Goal: Task Accomplishment & Management: Manage account settings

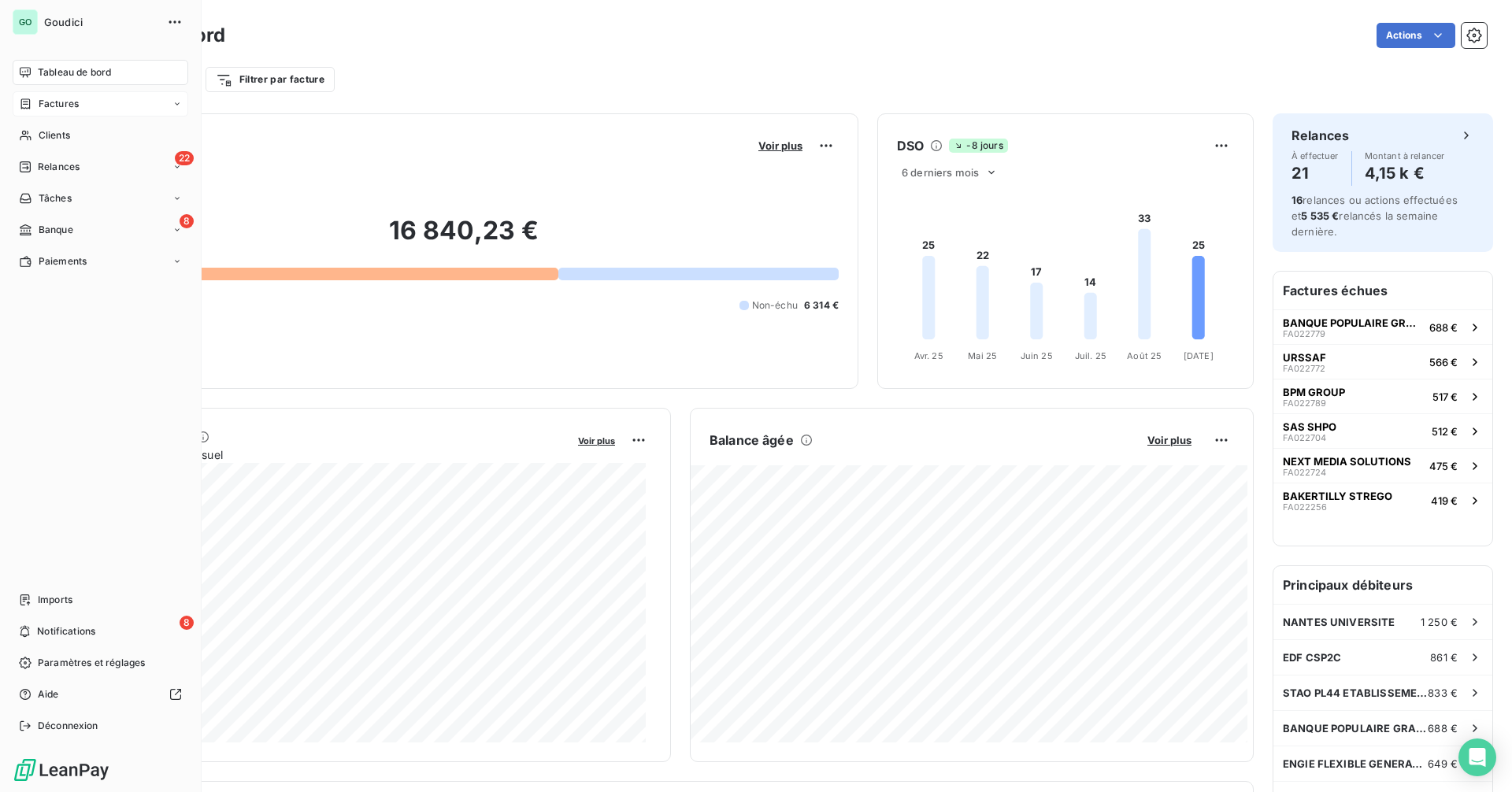
click at [94, 102] on div "Factures" at bounding box center [100, 104] width 176 height 26
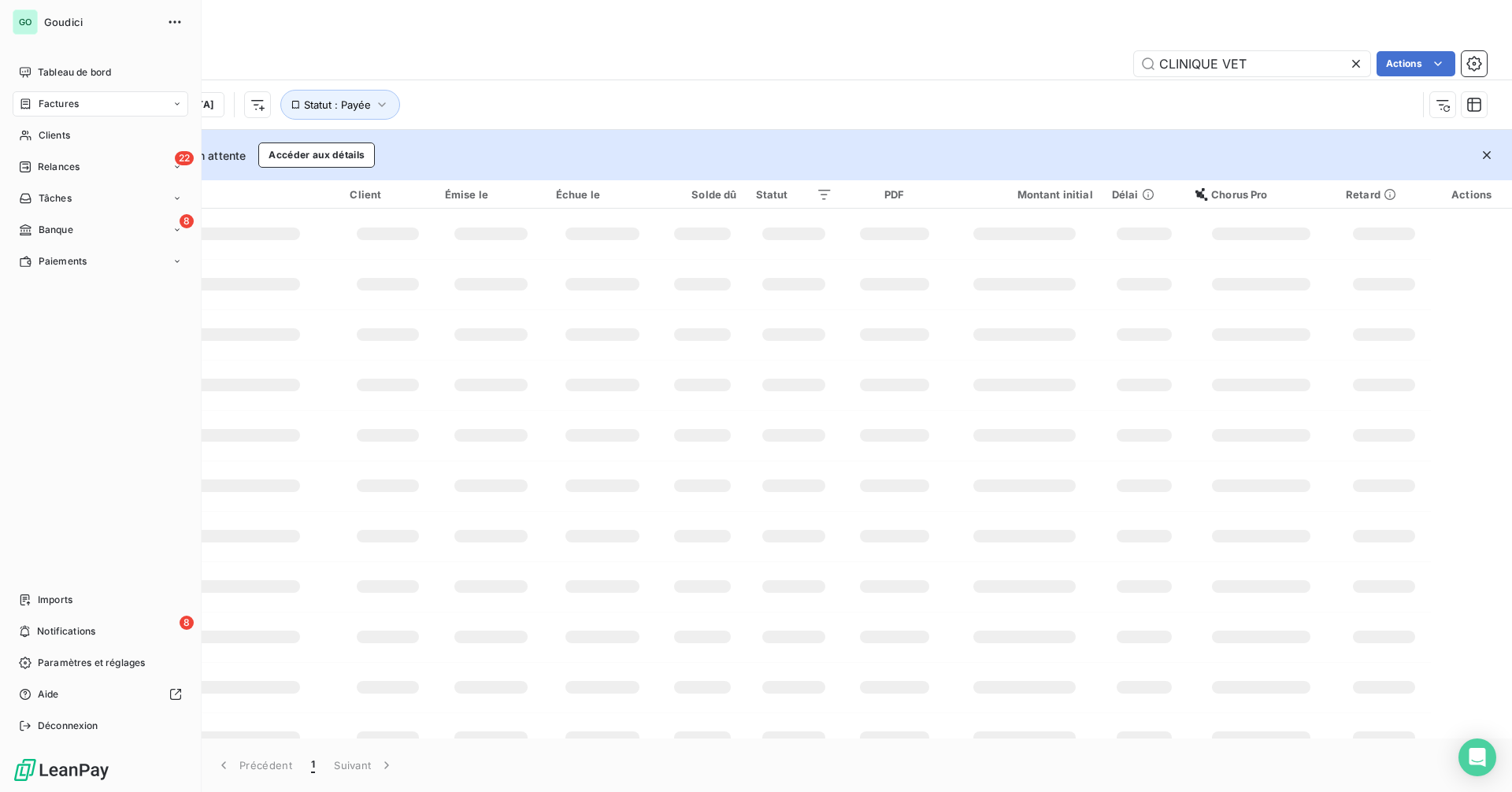
click at [73, 108] on span "Factures" at bounding box center [59, 104] width 41 height 14
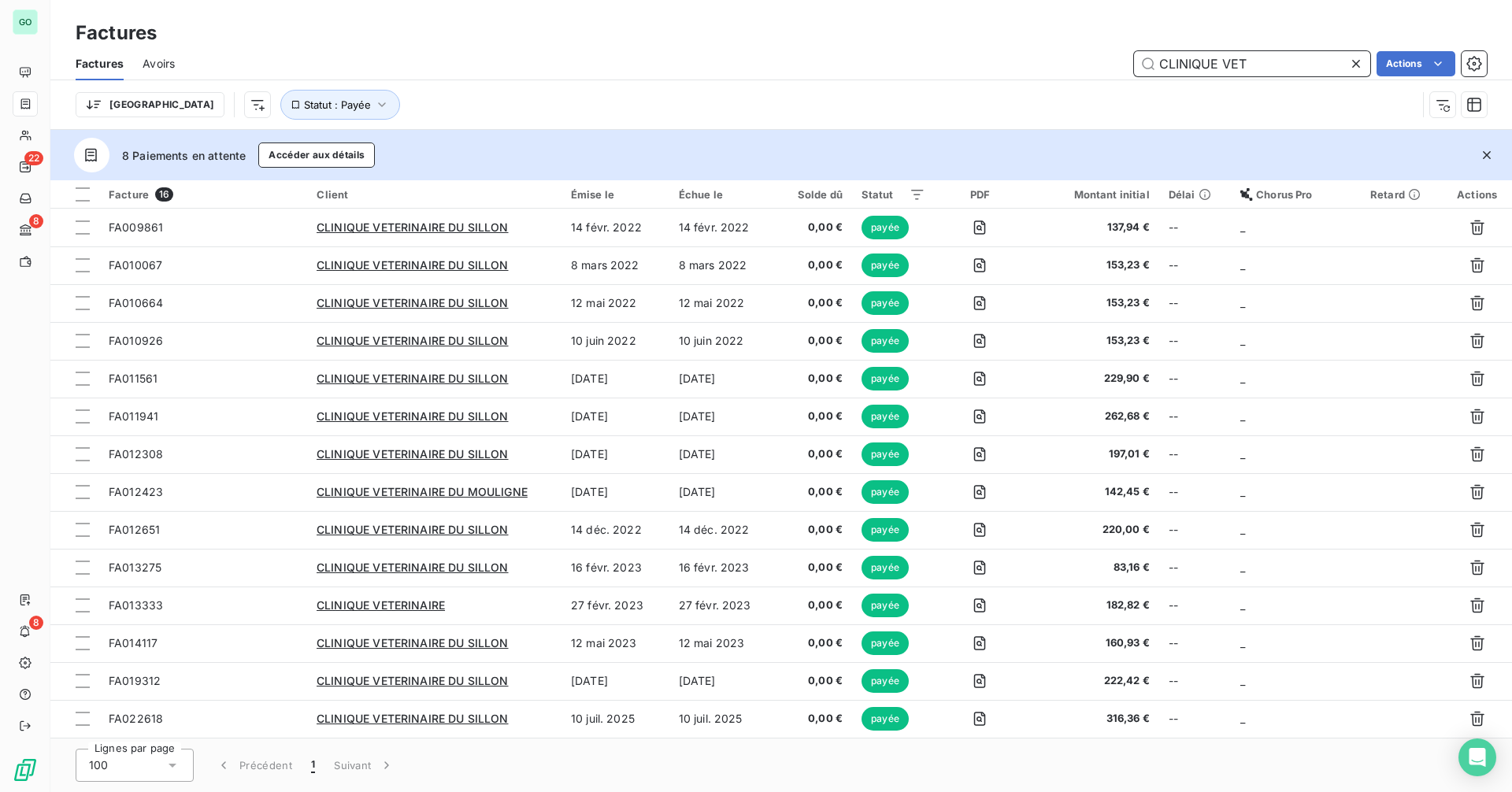
drag, startPoint x: 1298, startPoint y: 56, endPoint x: 1009, endPoint y: 55, distance: 289.0
click at [1009, 55] on div "CLINIQUE VET Actions" at bounding box center [841, 64] width 1293 height 26
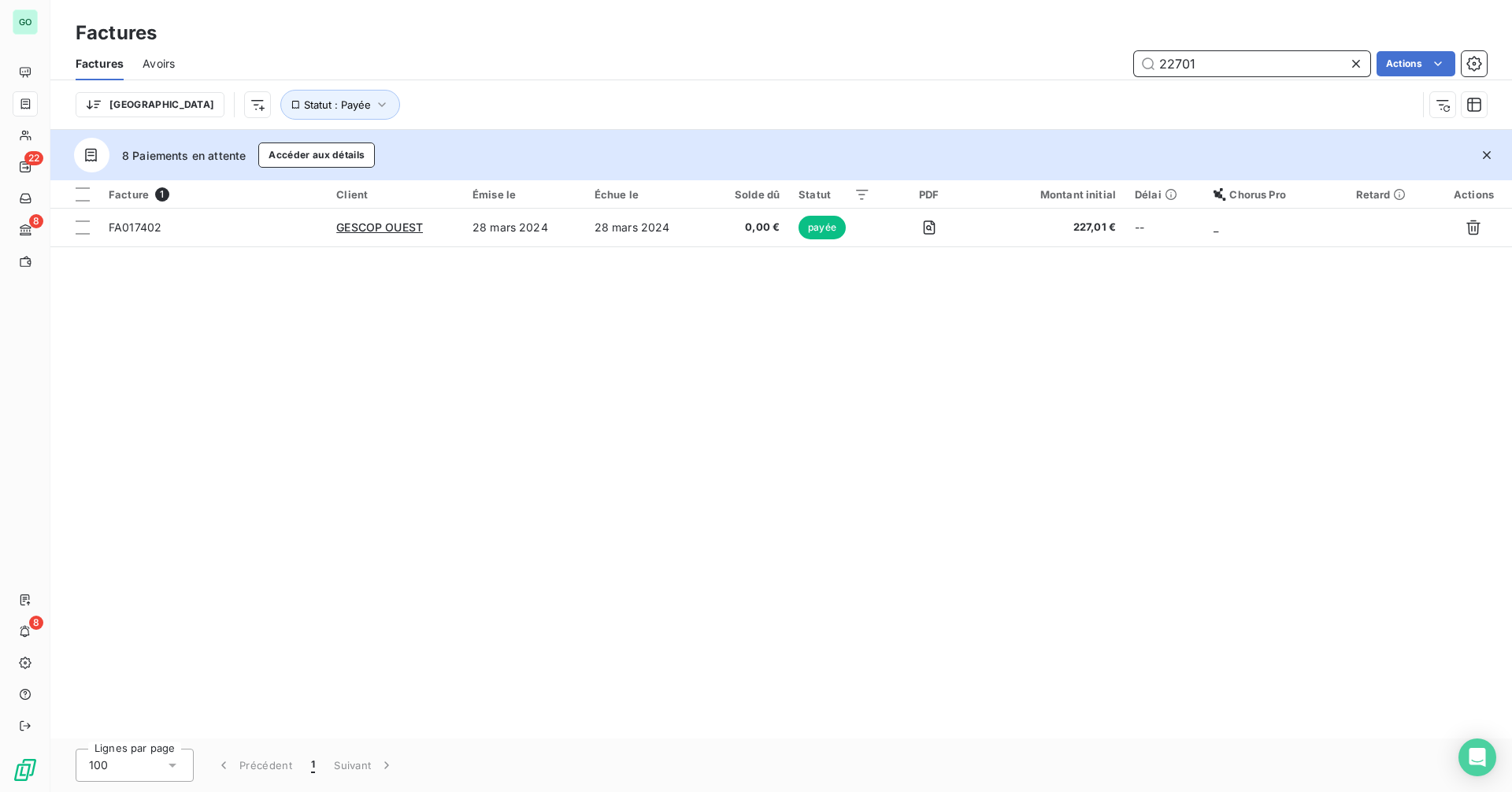
drag, startPoint x: 1213, startPoint y: 58, endPoint x: 1057, endPoint y: 74, distance: 156.8
click at [1057, 74] on div "22701 Actions" at bounding box center [841, 64] width 1293 height 26
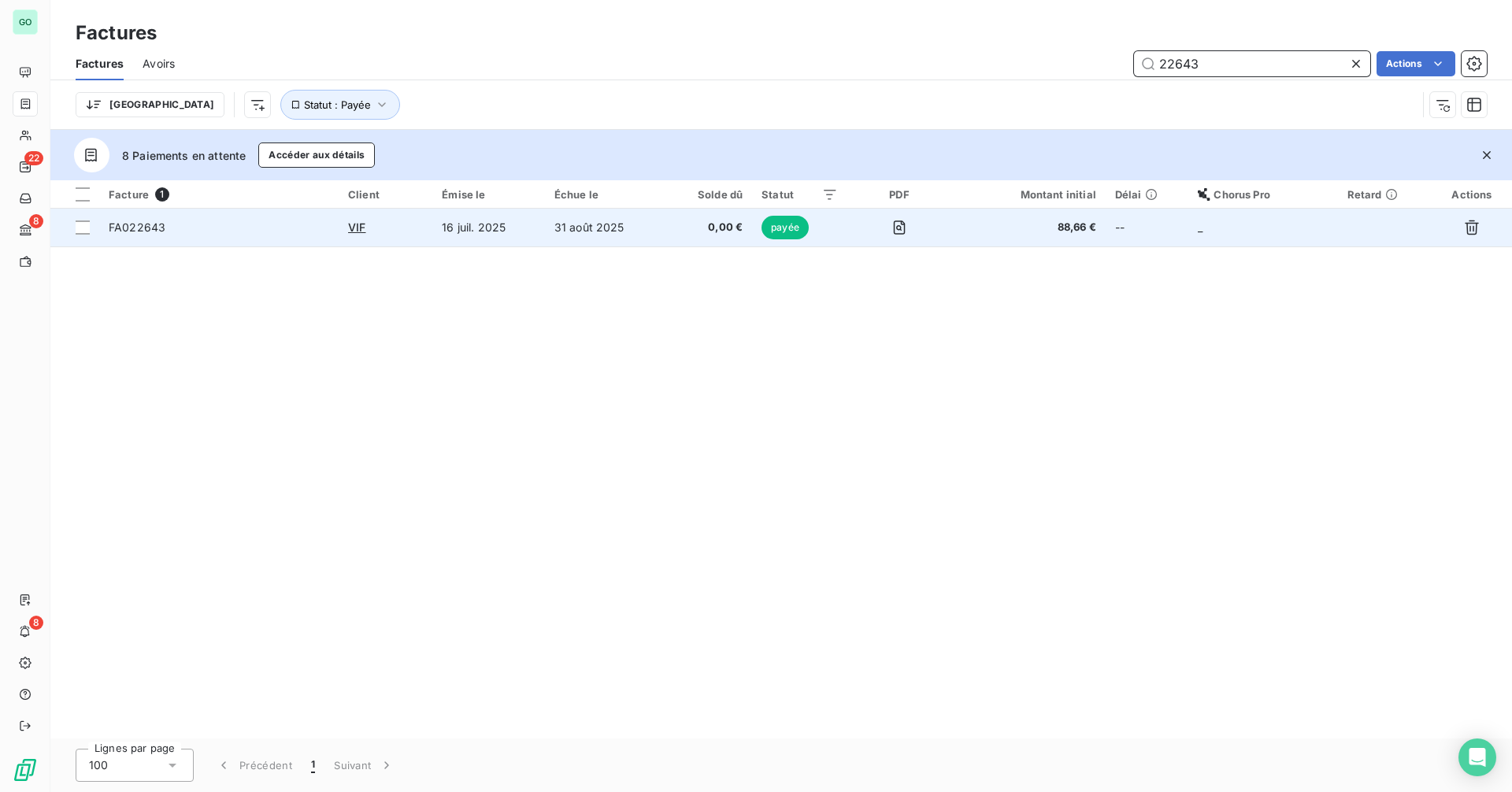
type input "22643"
click at [515, 236] on td "16 juil. 2025" at bounding box center [488, 228] width 112 height 38
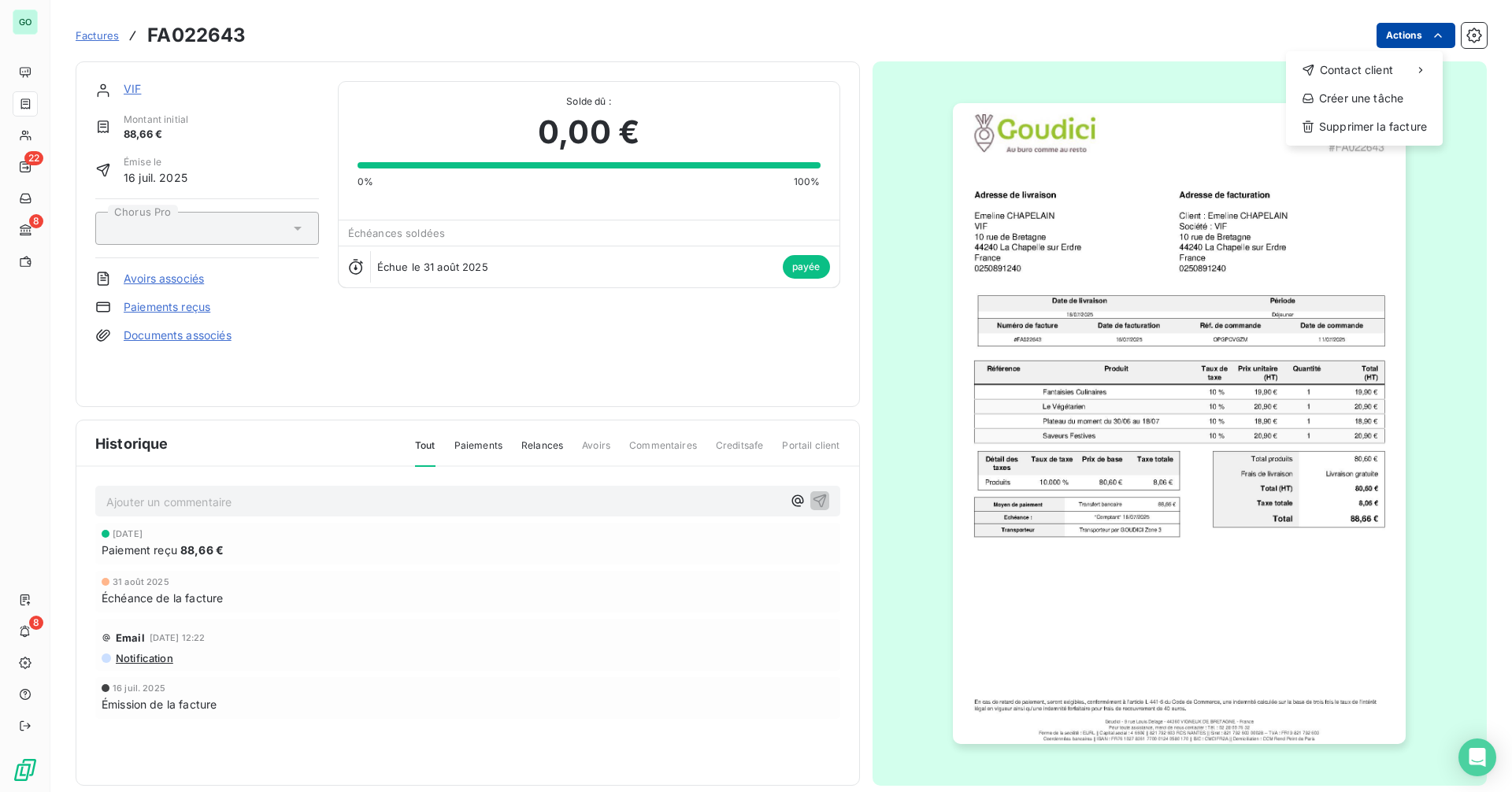
click at [1405, 41] on html "GO 22 8 8 Factures FA022643 Actions Contact client Créer une tâche Supprimer la…" at bounding box center [756, 396] width 1512 height 792
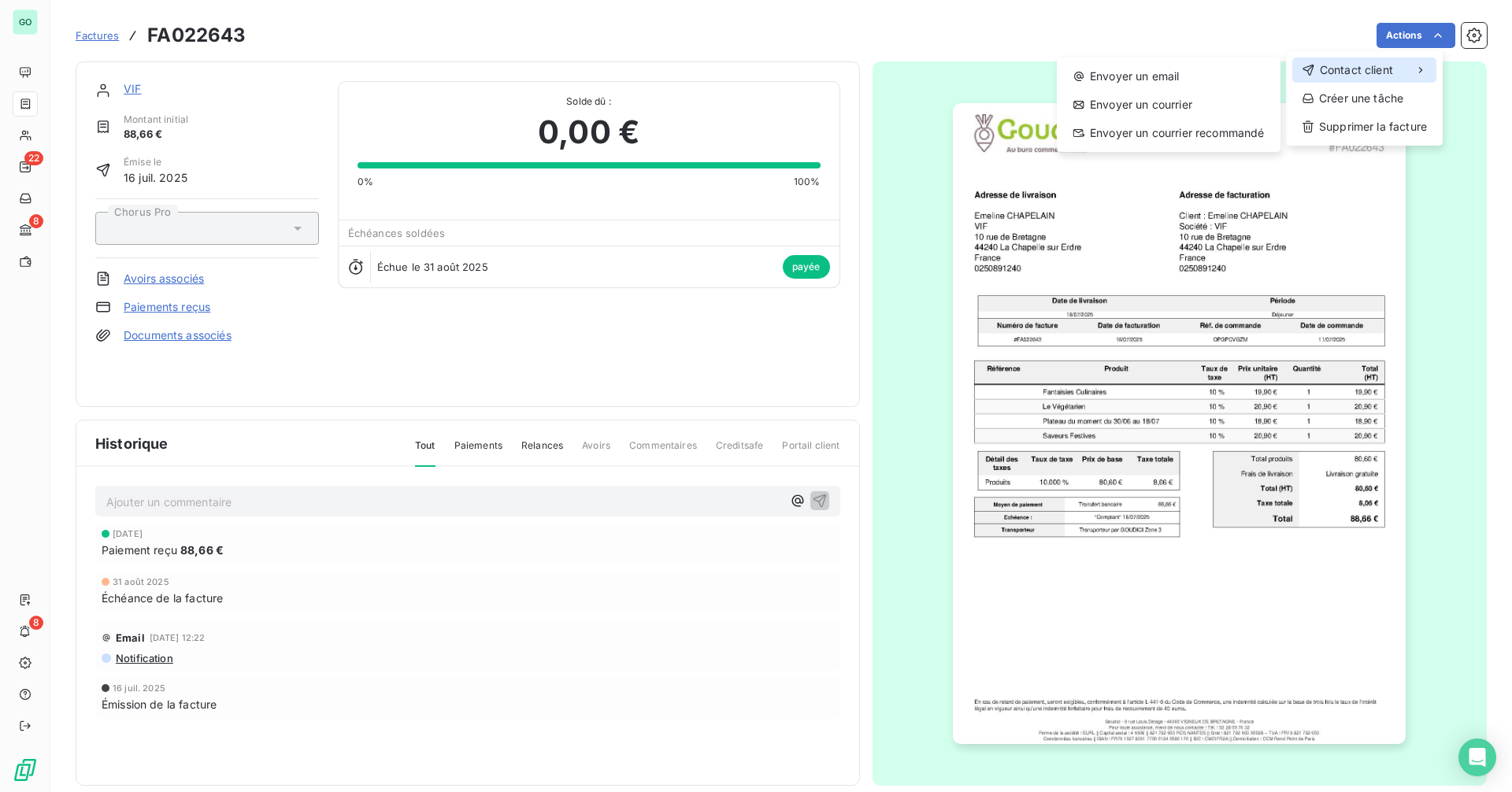
click at [1364, 71] on span "Contact client" at bounding box center [1356, 71] width 73 height 16
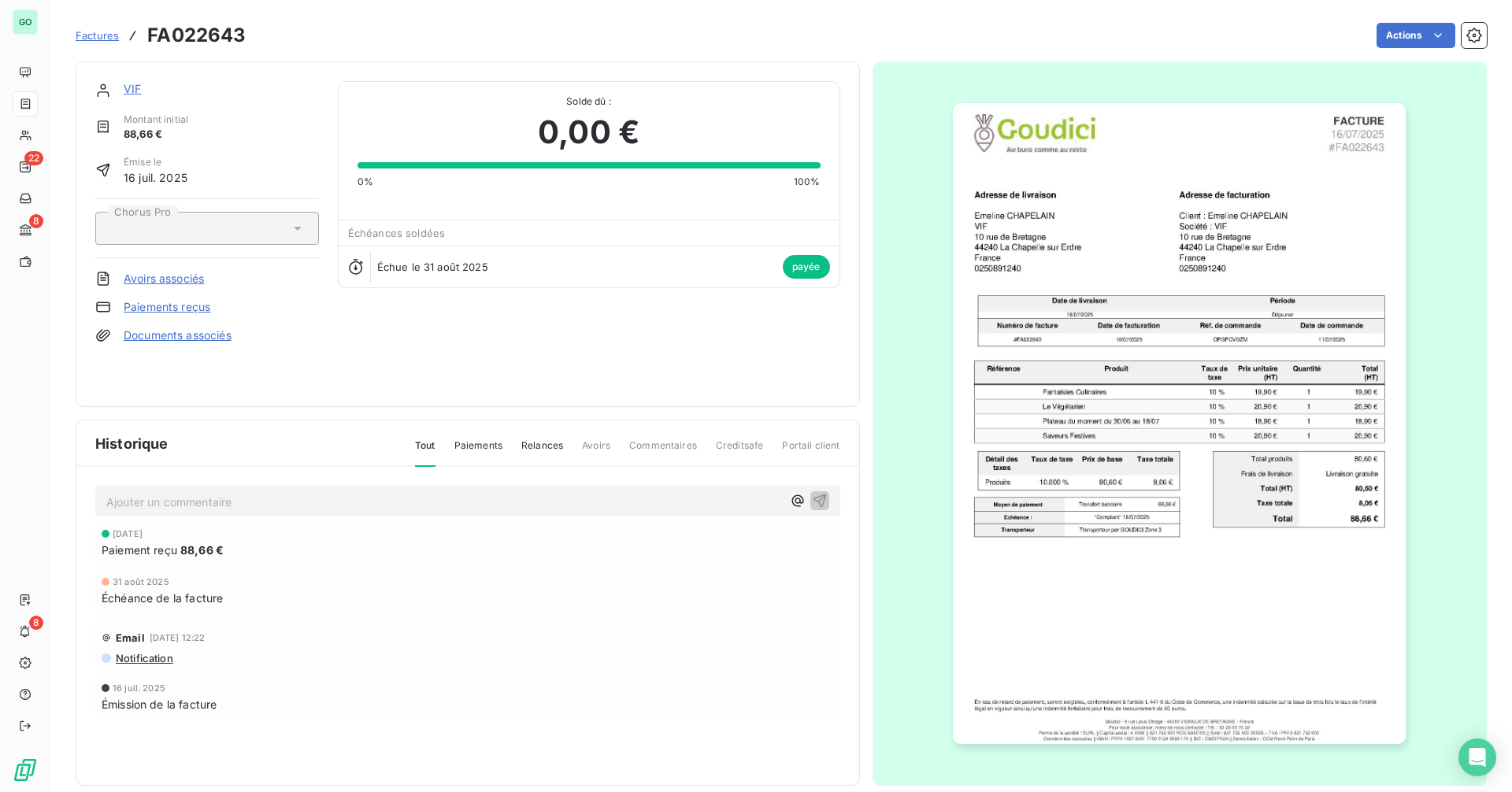
click at [1208, 9] on html "GO 22 8 8 Factures FA022643 Actions VIF Montant initial 88,66 € Émise le [DATE]…" at bounding box center [756, 396] width 1512 height 792
click at [1380, 25] on html "GO 22 8 8 Factures FA022643 Actions VIF Montant initial 88,66 € Émise le [DATE]…" at bounding box center [756, 396] width 1512 height 792
click at [1139, 35] on html "GO 22 8 8 Factures FA022643 Actions Contact client Créer une tâche Supprimer la…" at bounding box center [756, 396] width 1512 height 792
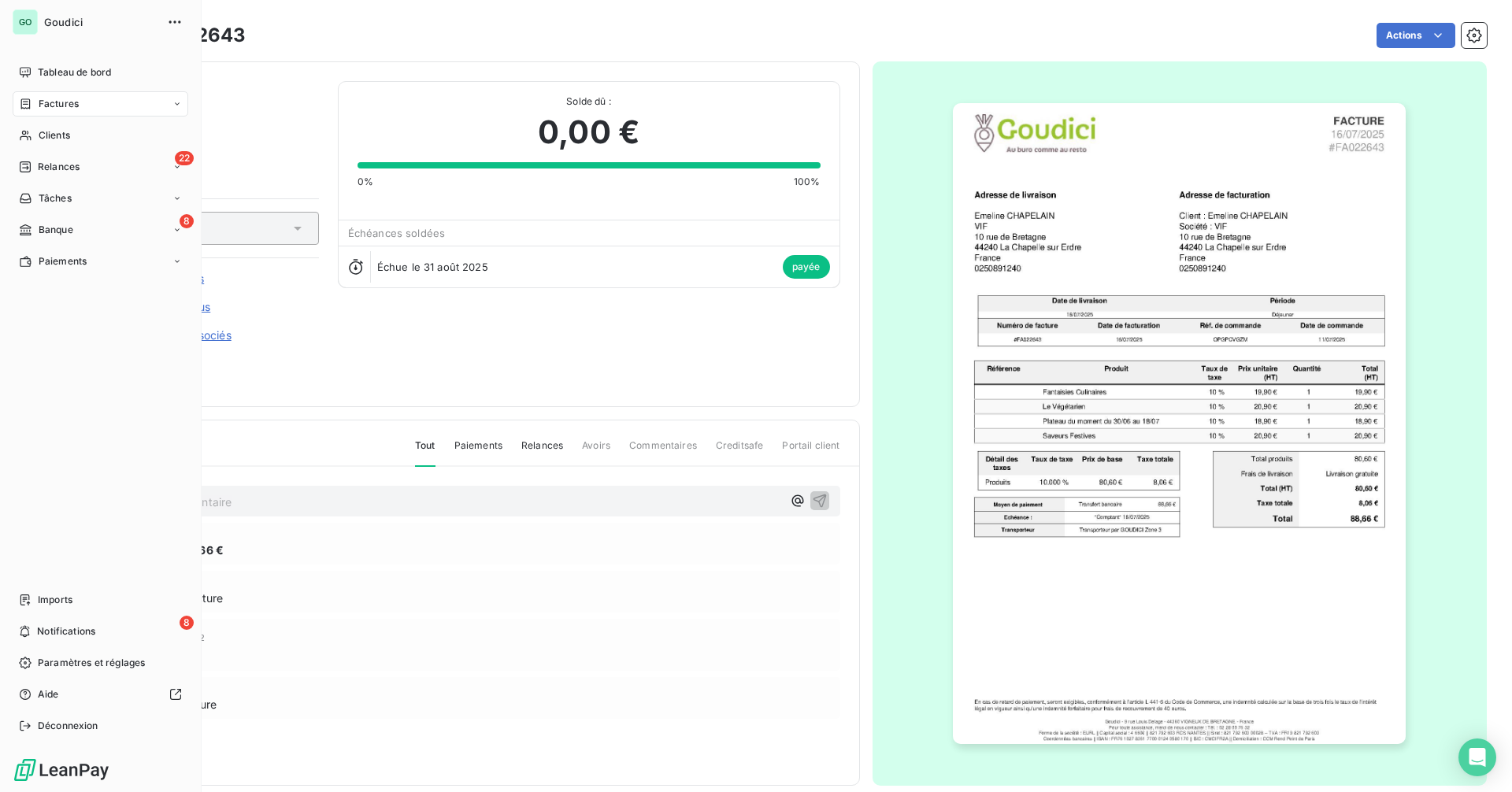
click at [79, 98] on div "Factures" at bounding box center [100, 104] width 176 height 26
click at [64, 136] on span "Factures" at bounding box center [58, 135] width 41 height 14
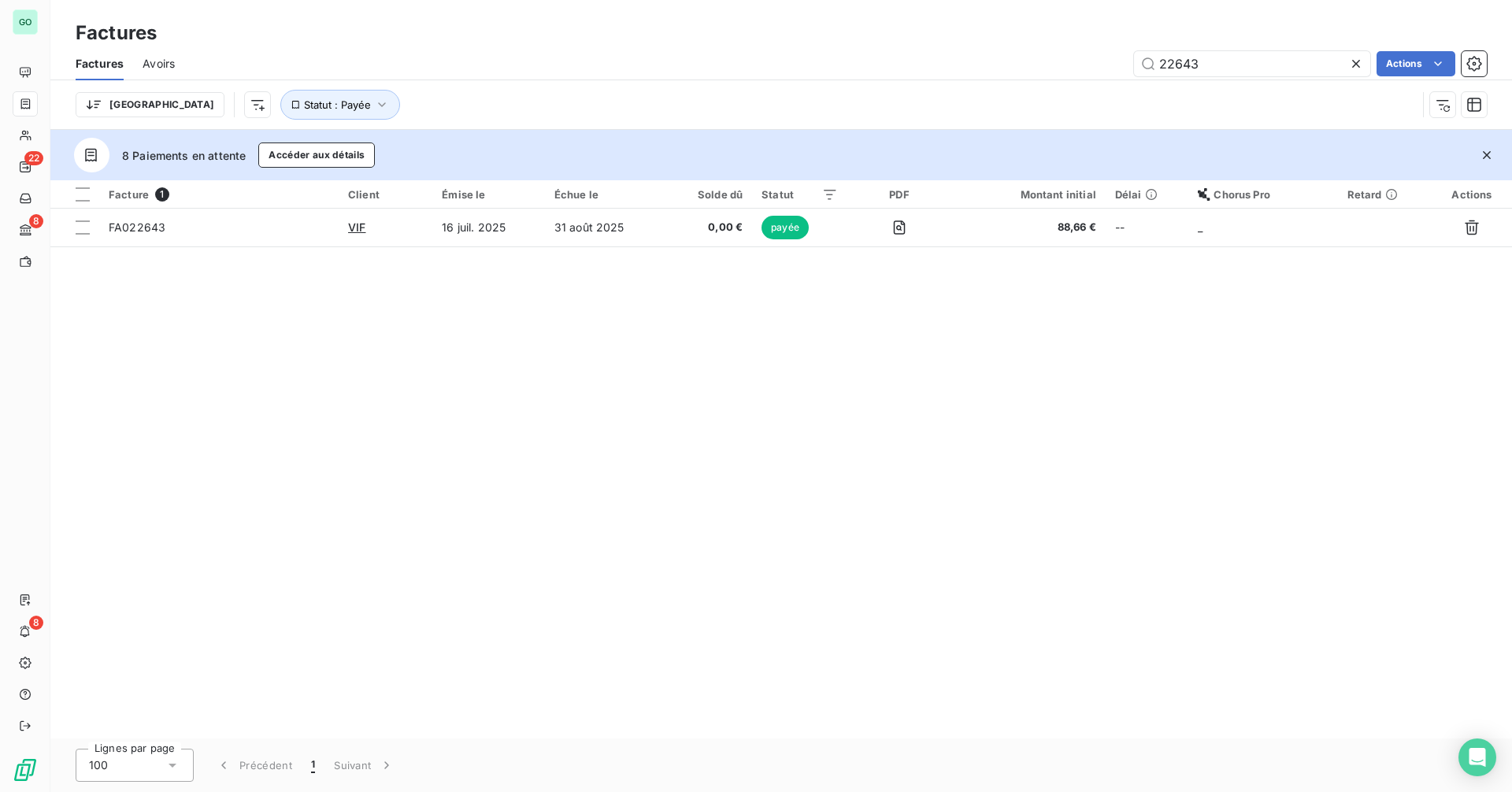
click at [1478, 150] on icon "button" at bounding box center [1486, 155] width 16 height 16
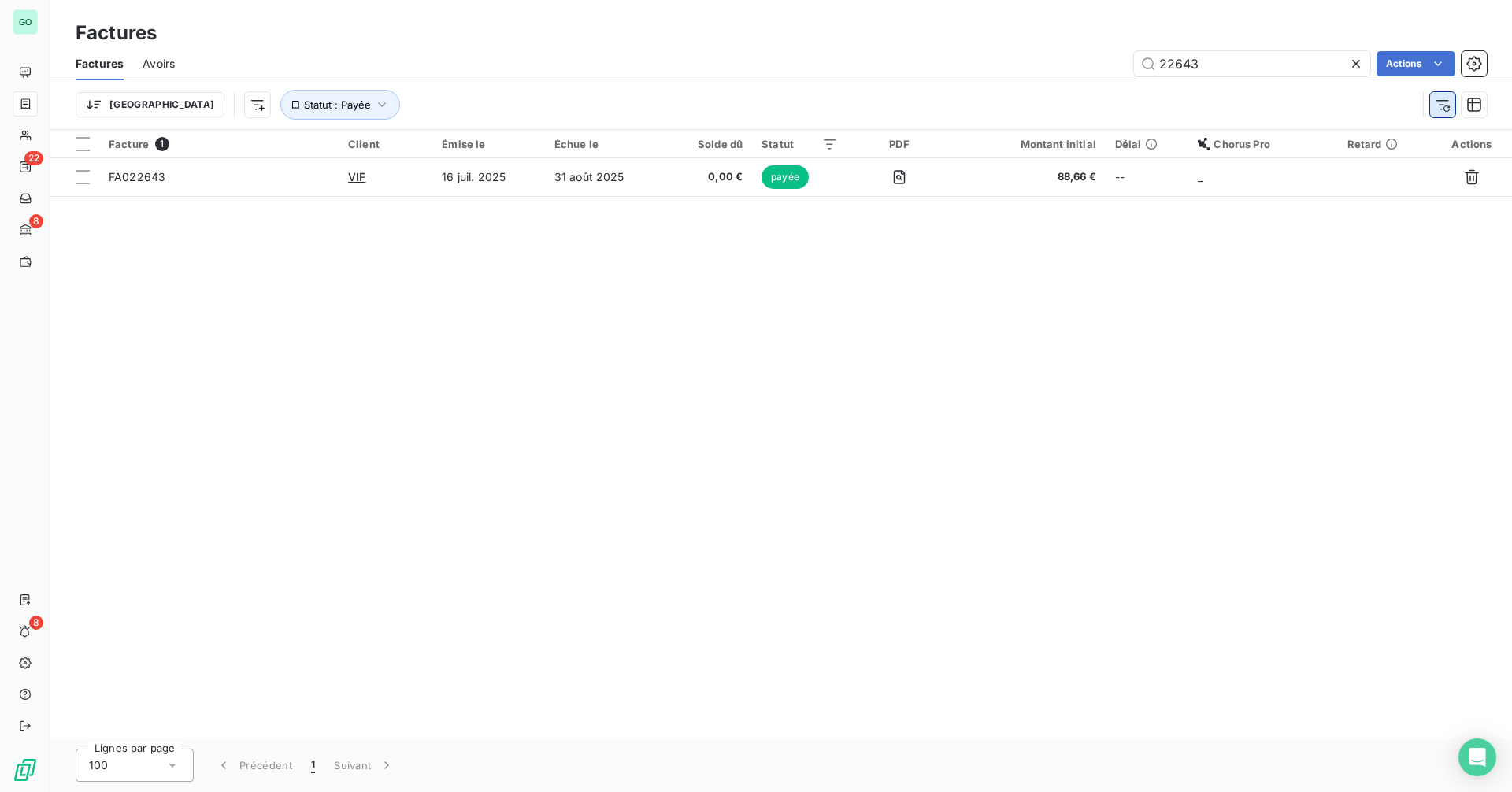
click at [1441, 106] on icon "button" at bounding box center [1442, 105] width 16 height 16
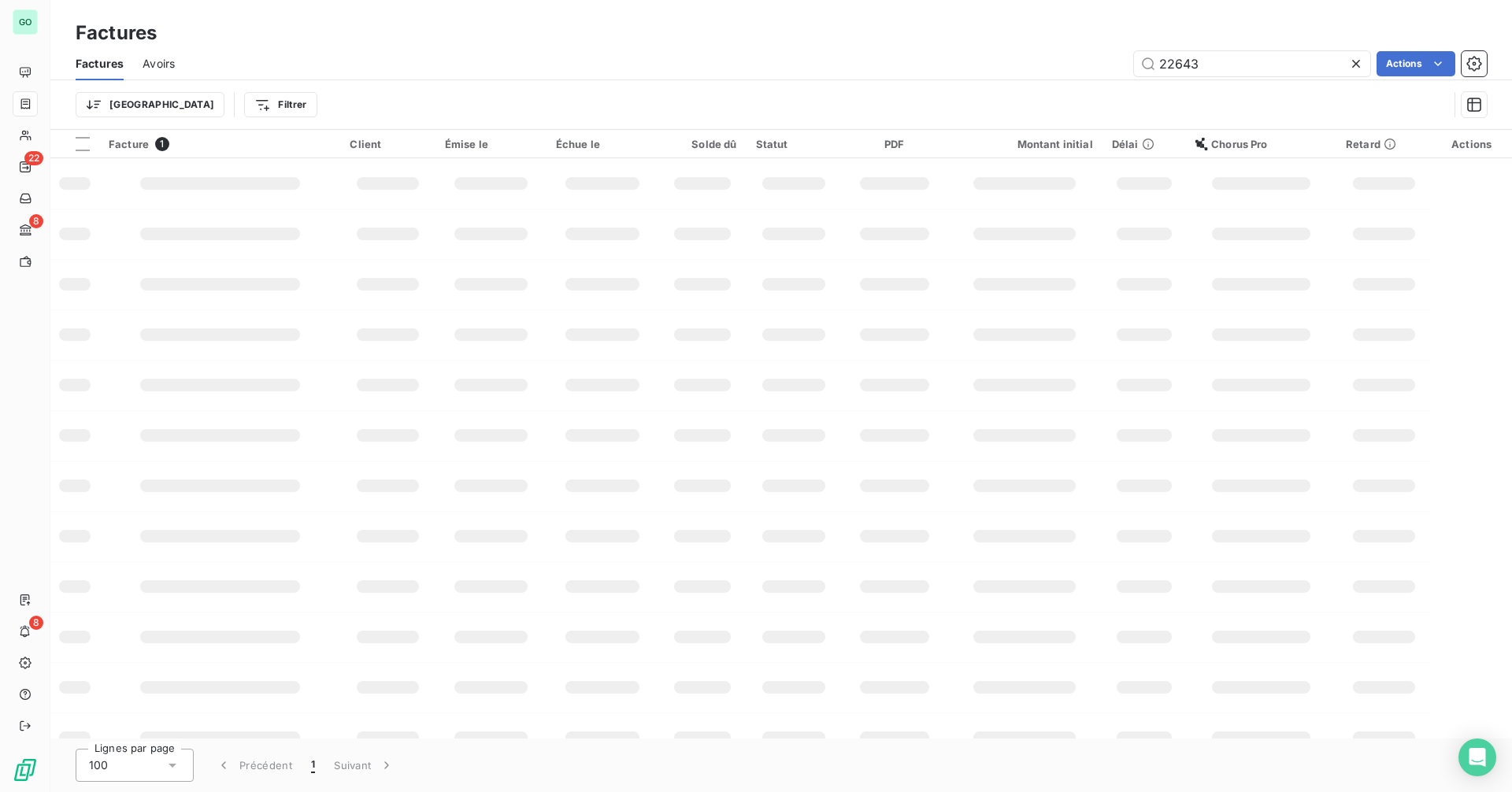
click at [1359, 66] on icon at bounding box center [1355, 64] width 8 height 8
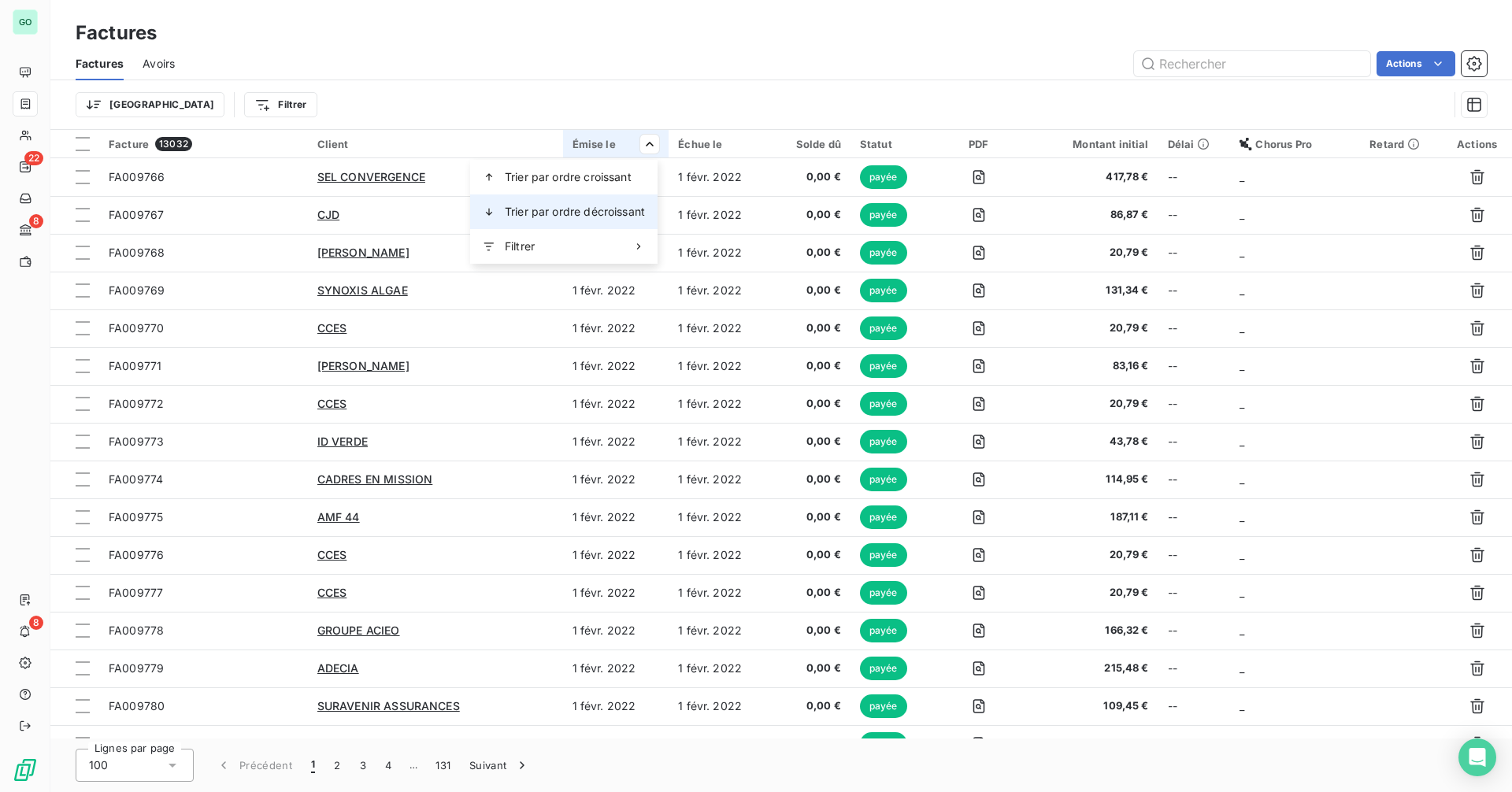
click at [597, 209] on span "Trier par ordre décroissant" at bounding box center [574, 212] width 140 height 16
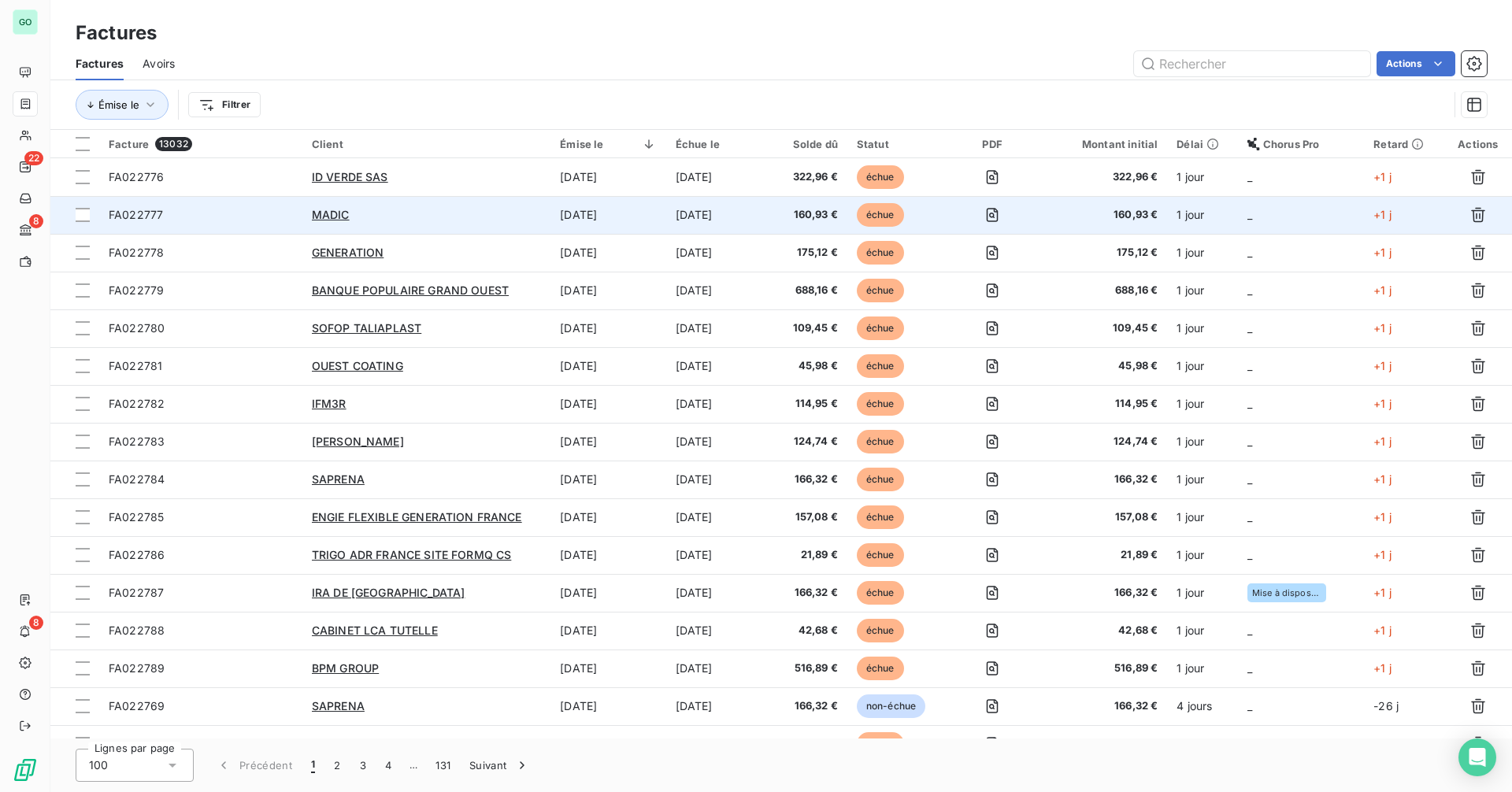
click at [438, 203] on td "MADIC" at bounding box center [426, 214] width 248 height 38
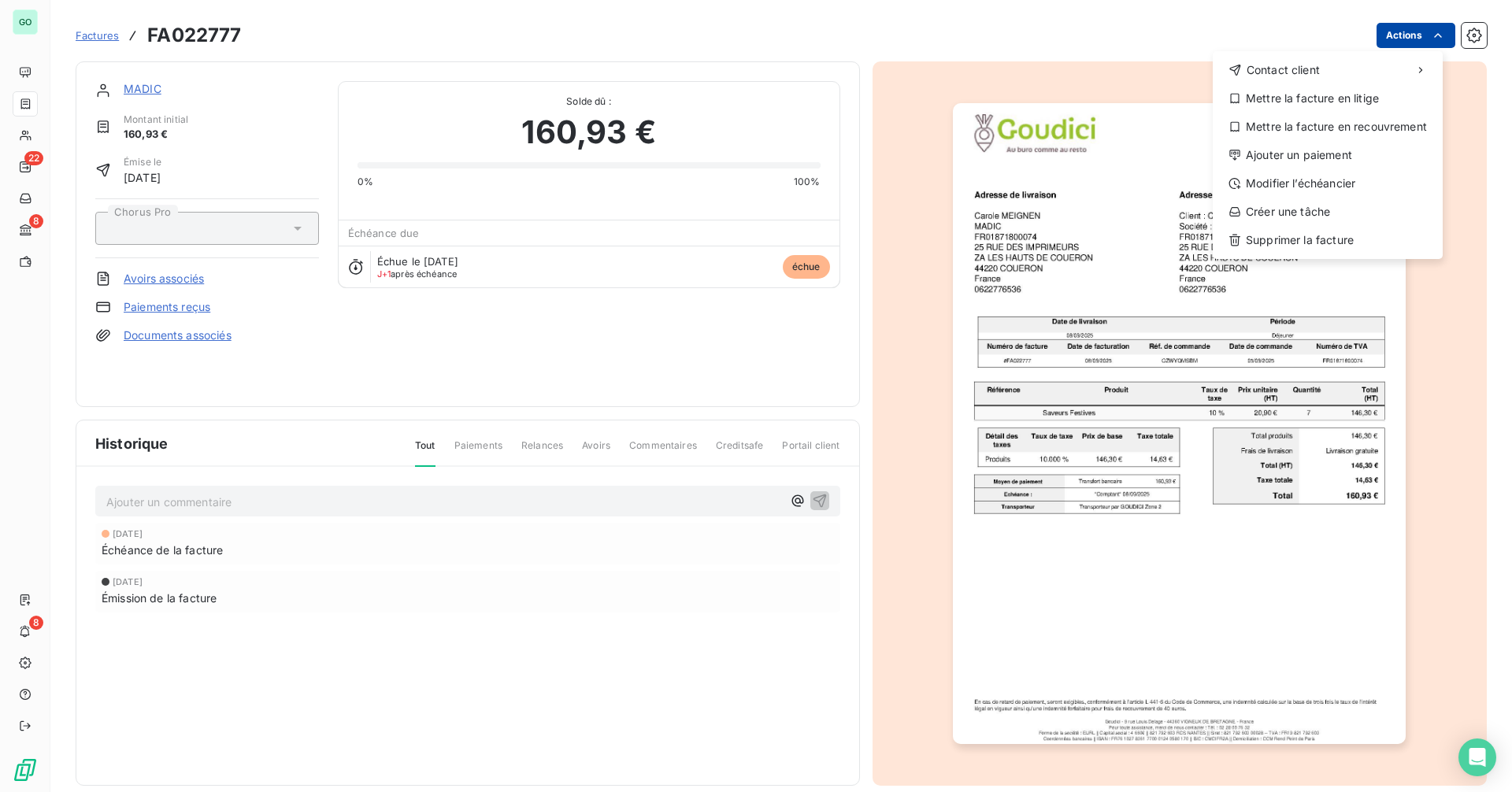
click at [1394, 29] on html "GO 22 8 8 Factures FA022777 Actions Contact client Mettre la facture en litige …" at bounding box center [756, 396] width 1512 height 792
click at [1306, 152] on div "Ajouter un paiement" at bounding box center [1328, 155] width 217 height 26
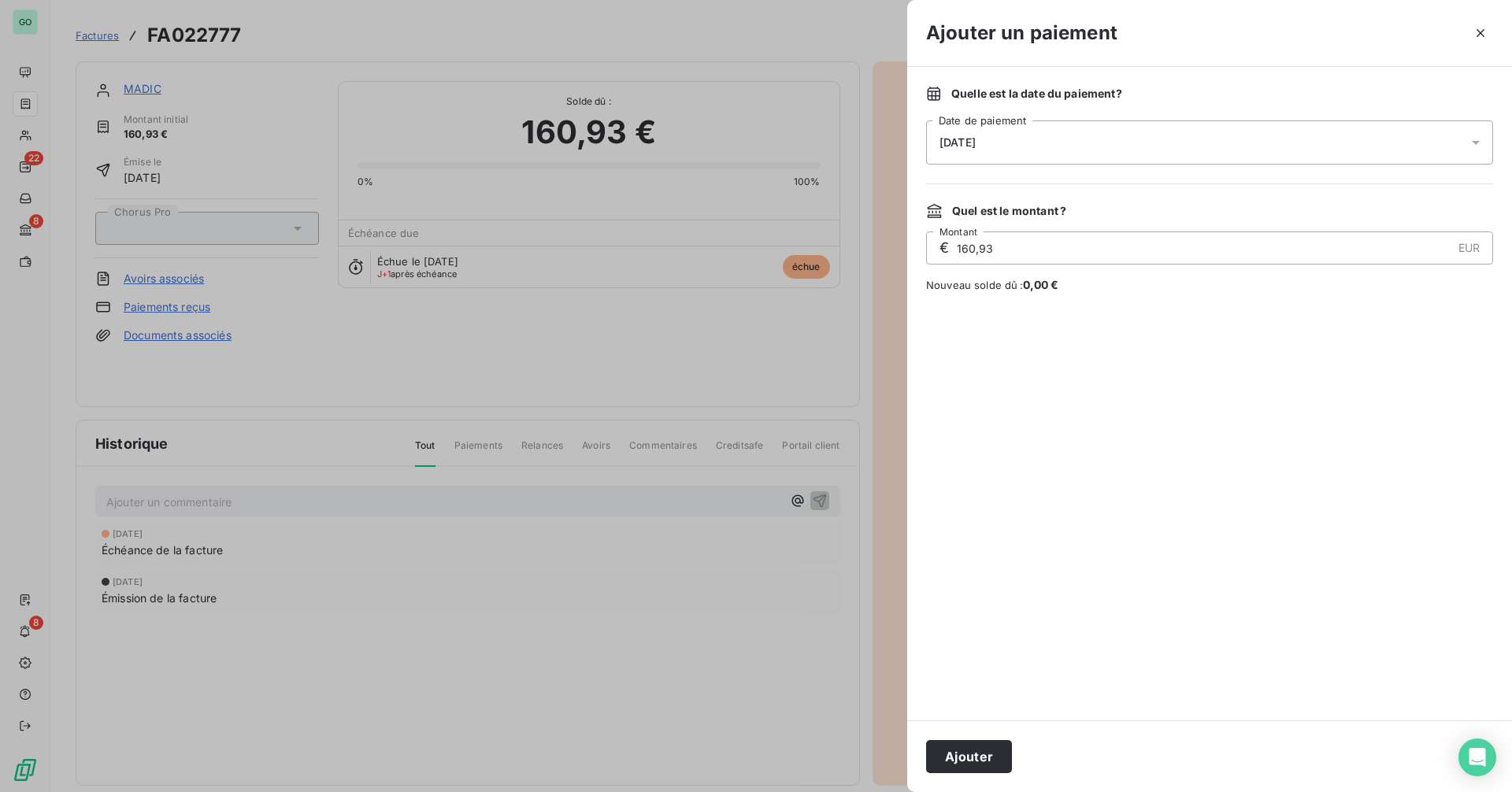
click at [1052, 147] on div "[DATE]" at bounding box center [1209, 143] width 567 height 44
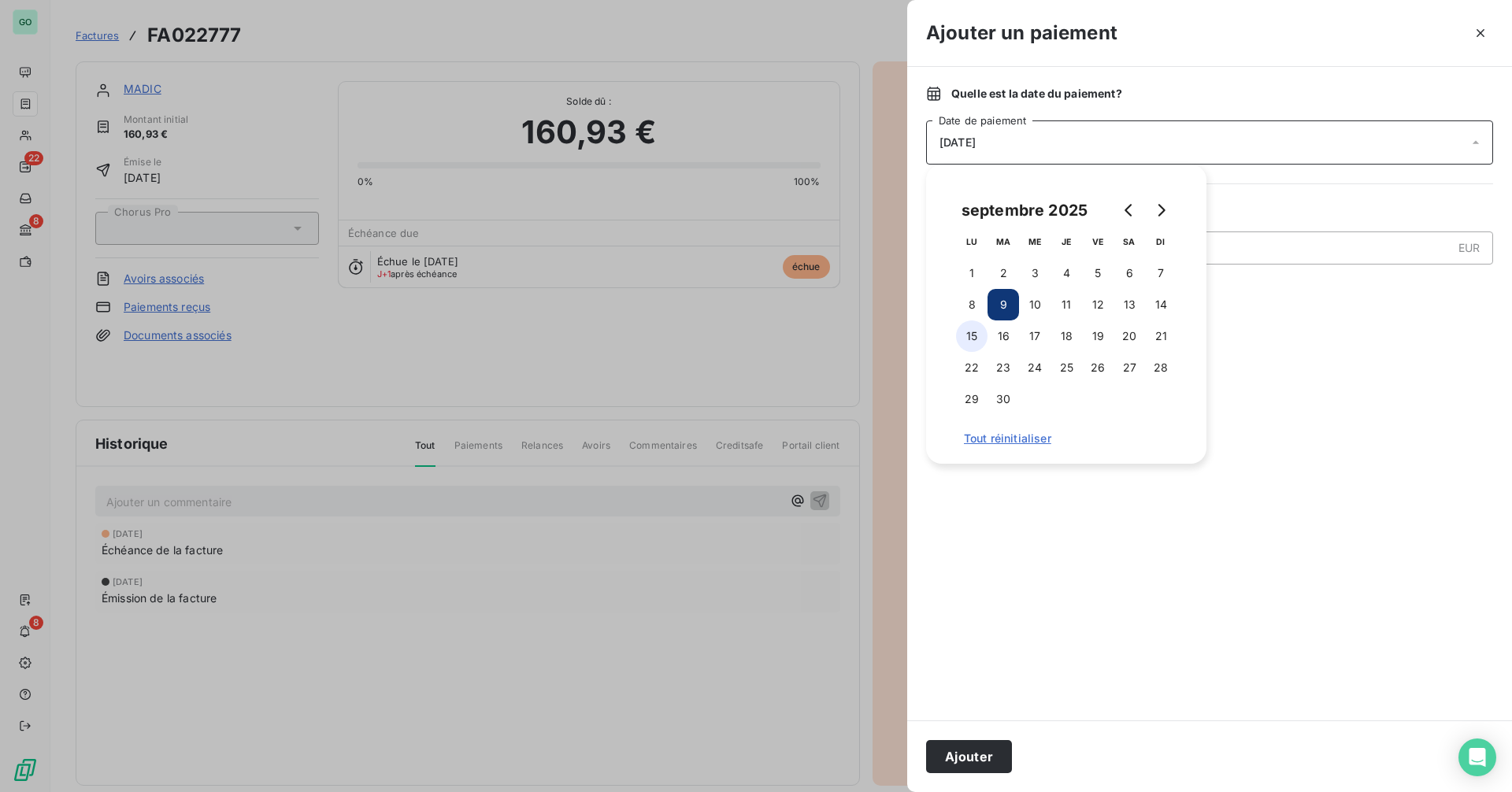
click at [969, 343] on button "15" at bounding box center [972, 336] width 32 height 32
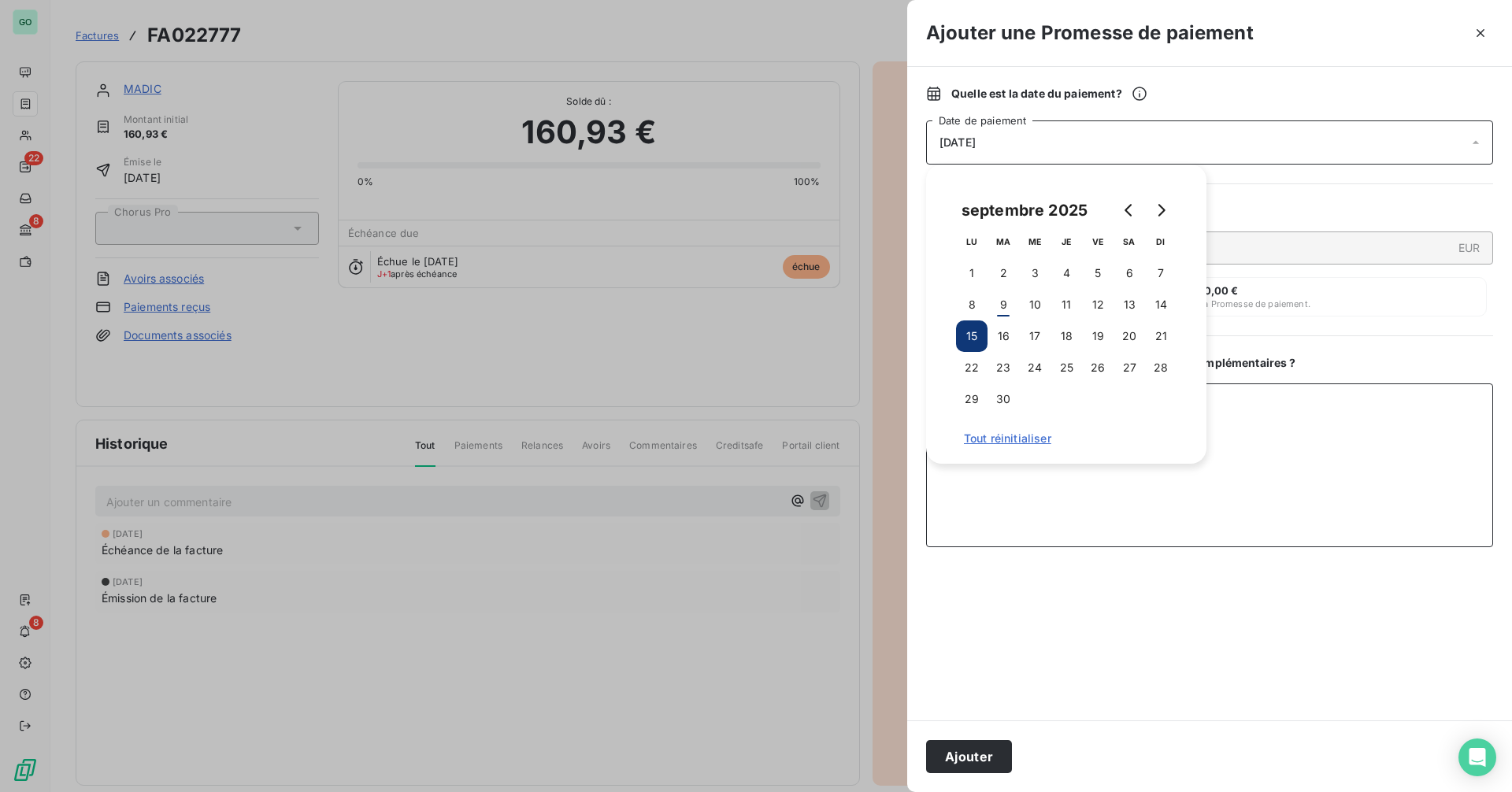
click at [1291, 403] on textarea "Ajouter un commentaire ( facultatif )" at bounding box center [1209, 466] width 567 height 164
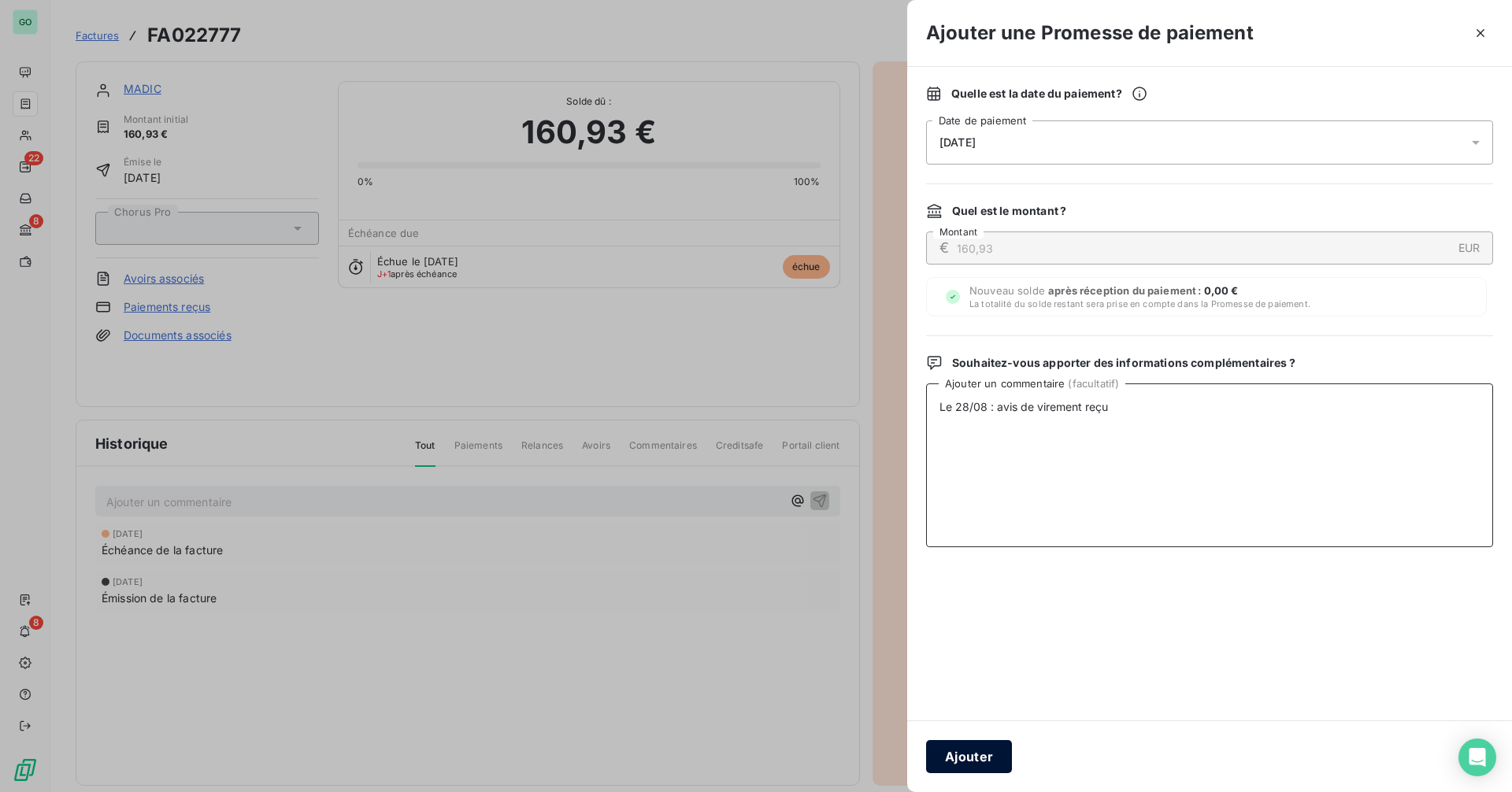
type textarea "Le 28/08 : avis de virement reçu"
click at [980, 758] on button "Ajouter" at bounding box center [969, 756] width 86 height 33
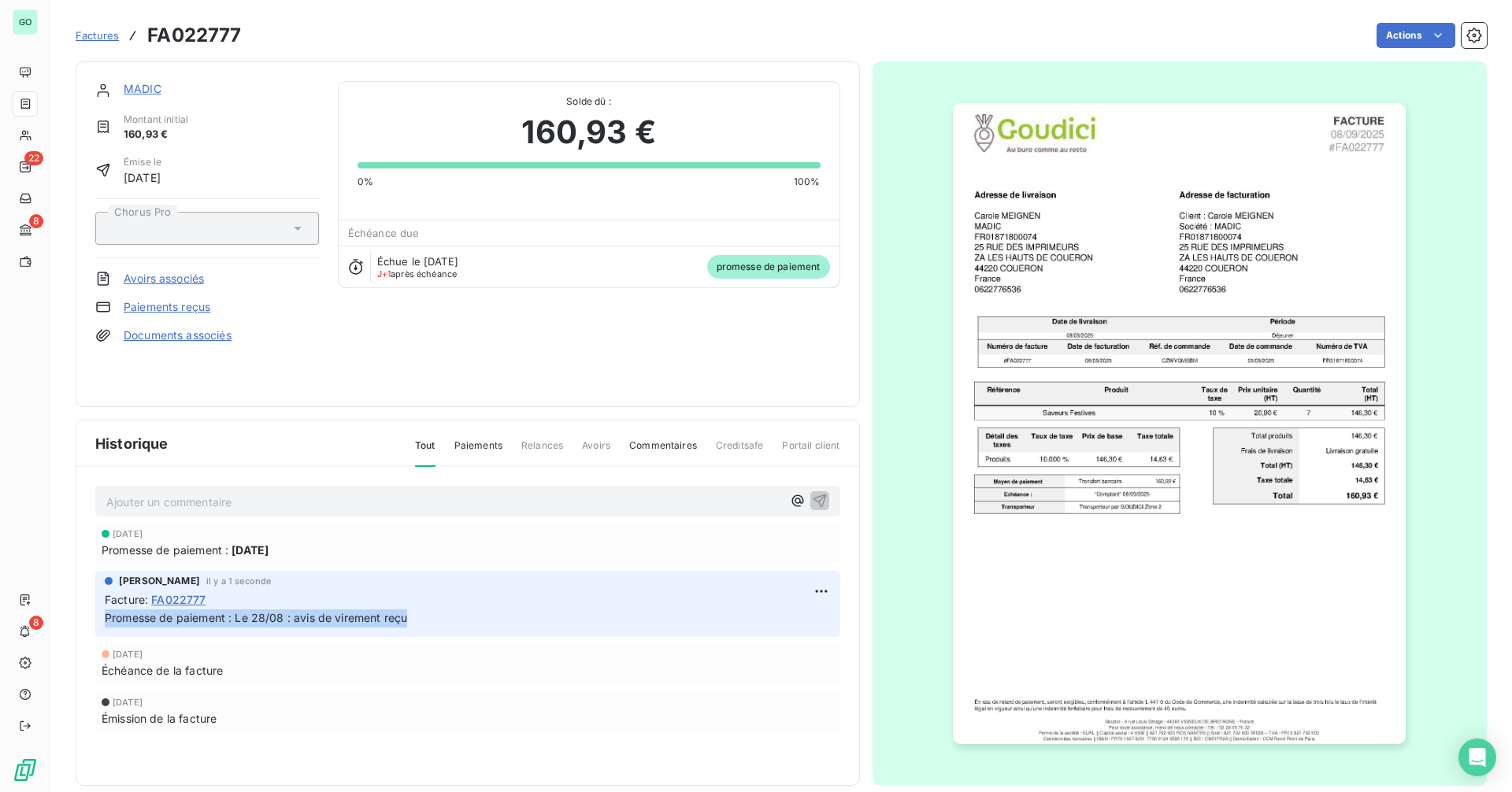
drag, startPoint x: 105, startPoint y: 619, endPoint x: 415, endPoint y: 628, distance: 310.1
click at [415, 628] on div "[PERSON_NAME] il y a 1 seconde Facture : FA022777 Promesse de paiement : Le 28/…" at bounding box center [468, 603] width 745 height 66
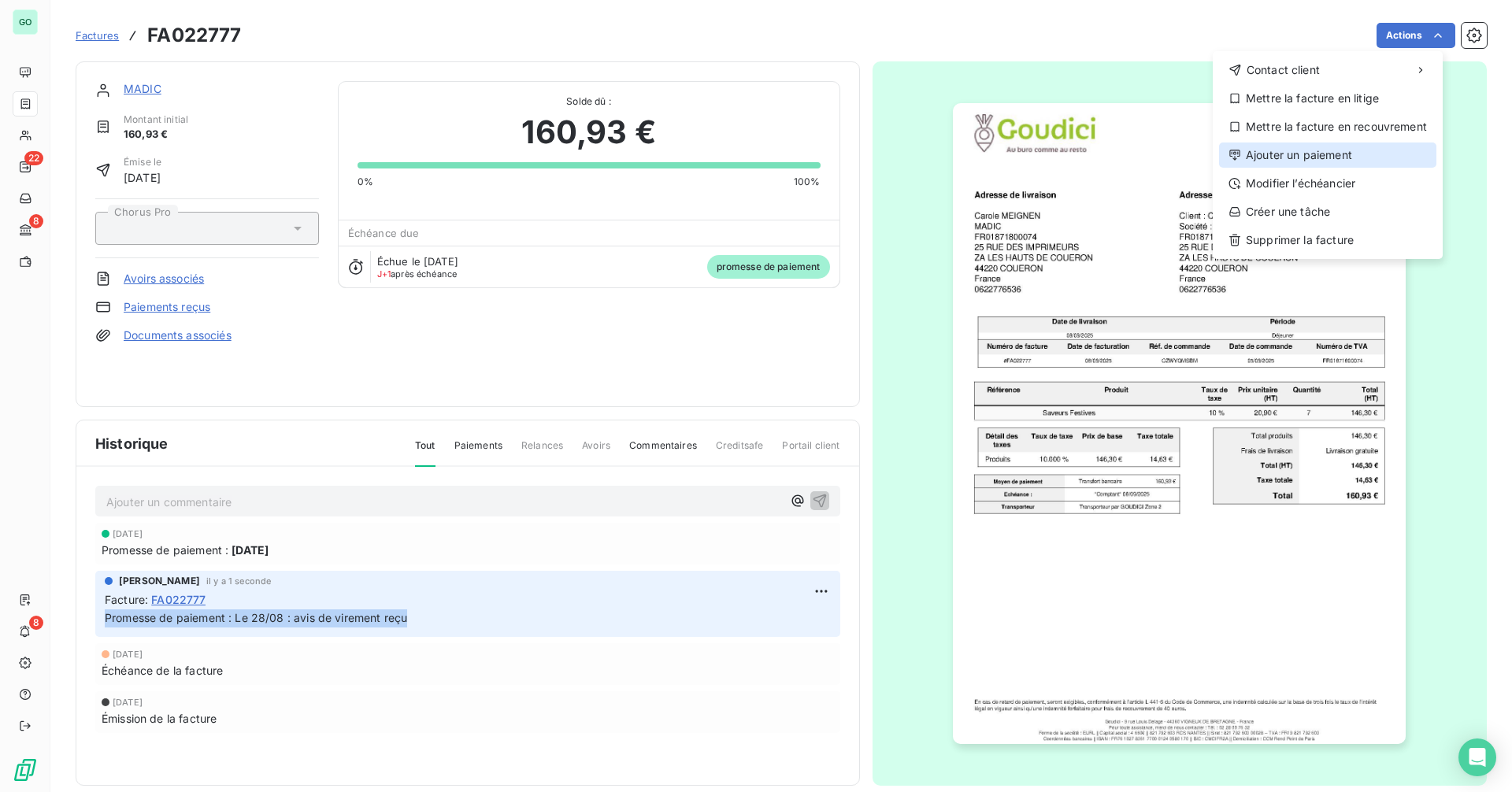
click at [1373, 150] on div "Ajouter un paiement" at bounding box center [1328, 155] width 217 height 26
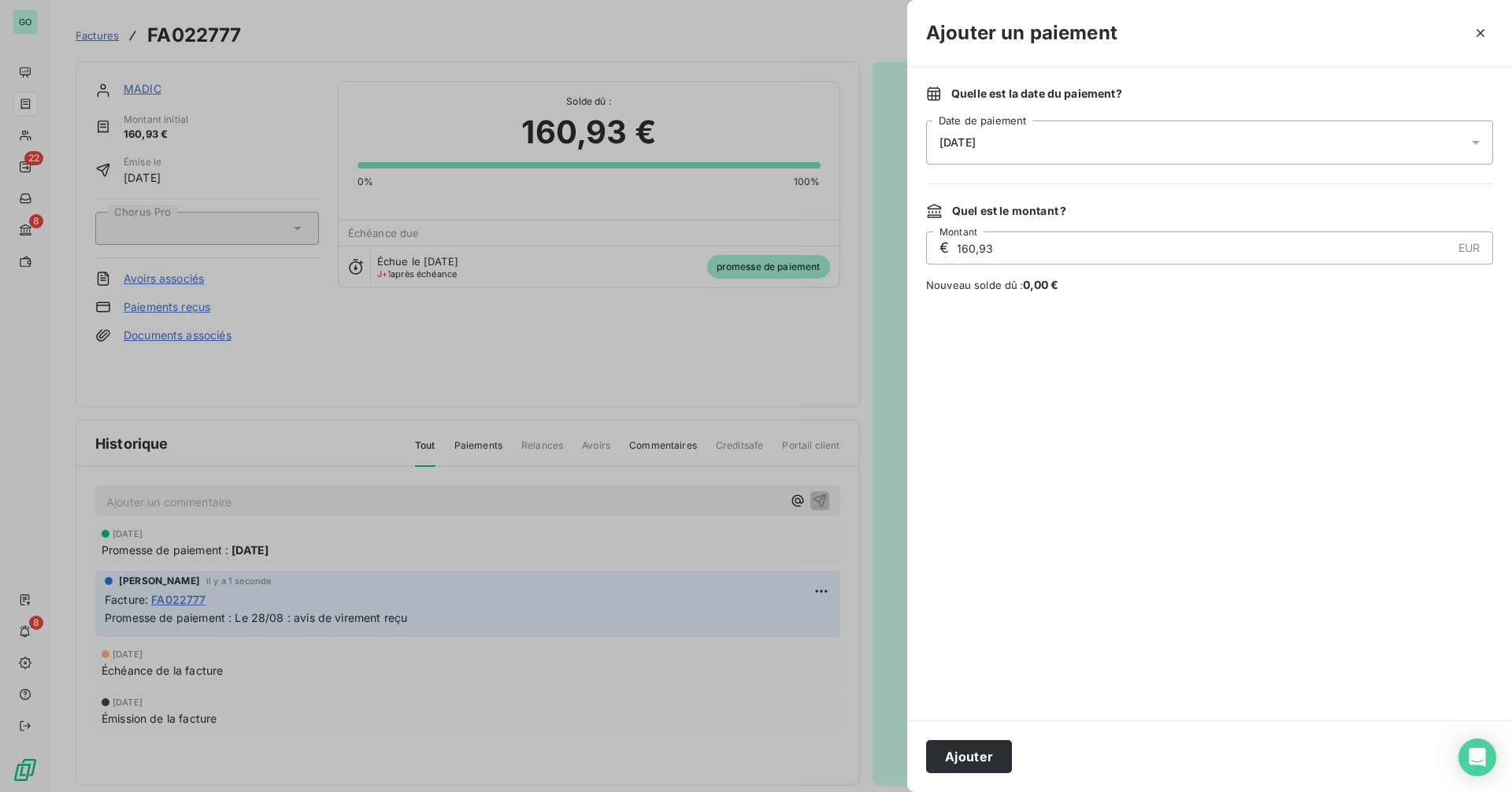
click at [1056, 136] on div "[DATE]" at bounding box center [1209, 143] width 567 height 44
click at [1197, 517] on div at bounding box center [1209, 506] width 567 height 390
click at [1481, 33] on icon "button" at bounding box center [1480, 33] width 8 height 8
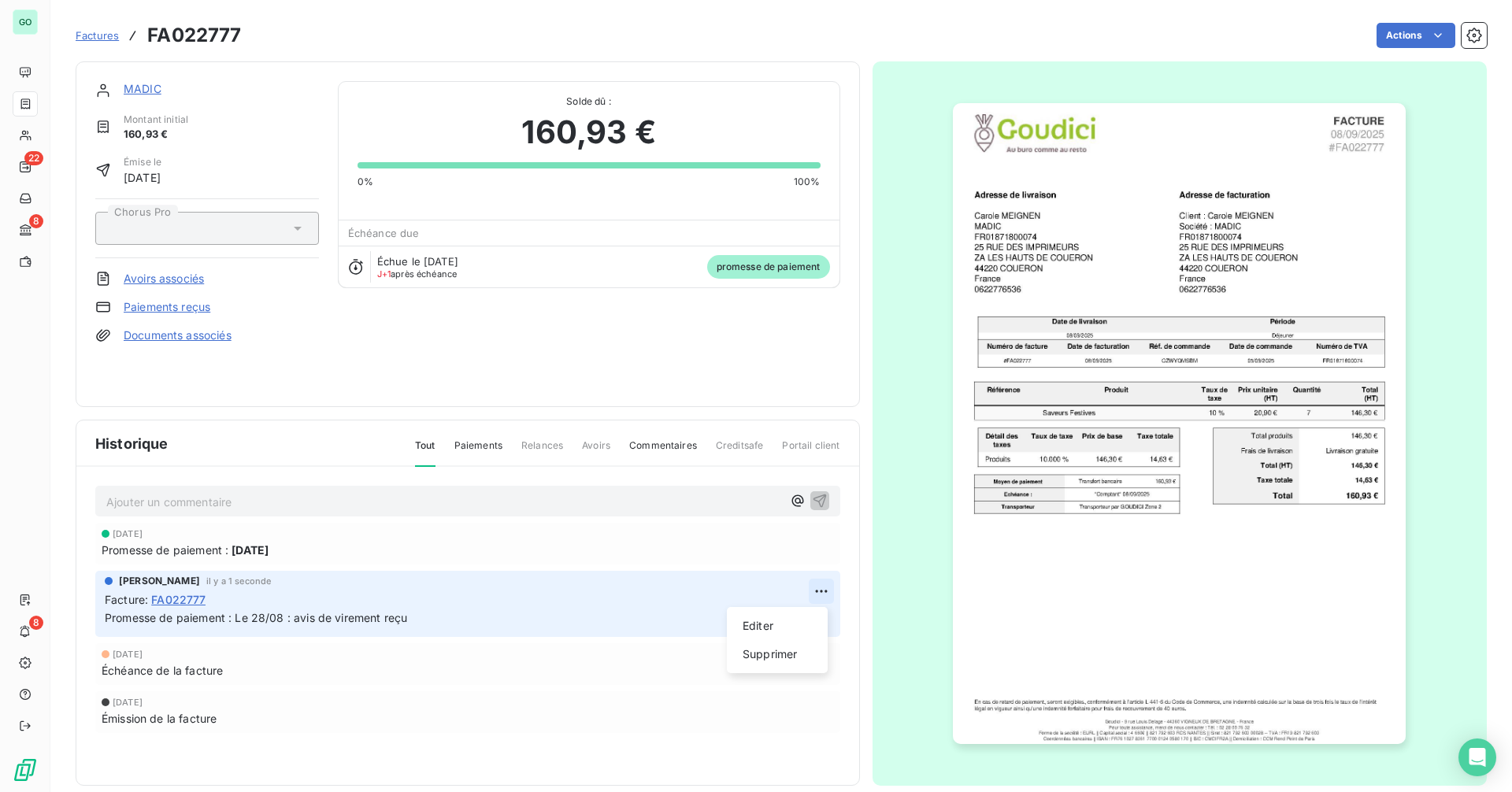
click at [817, 589] on html "GO 22 8 8 Factures FA022777 Actions MADIC Montant initial 160,93 € Émise le [DA…" at bounding box center [756, 396] width 1512 height 792
click at [766, 655] on div "Supprimer" at bounding box center [777, 654] width 88 height 26
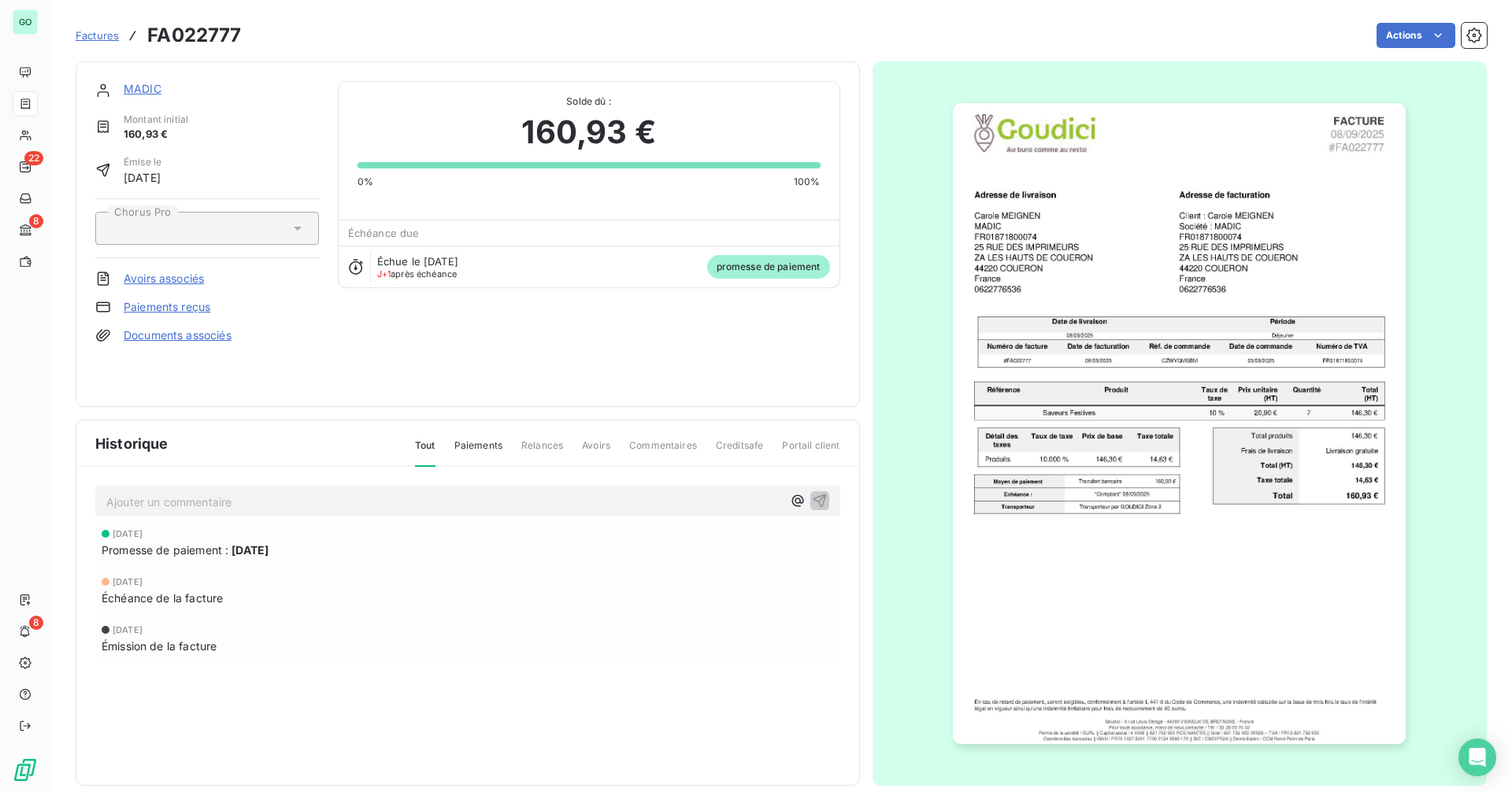
click at [206, 538] on div "[DATE]" at bounding box center [468, 534] width 732 height 10
click at [143, 534] on span "[DATE]" at bounding box center [128, 534] width 30 height 10
click at [191, 303] on link "Paiements reçus" at bounding box center [167, 307] width 86 height 16
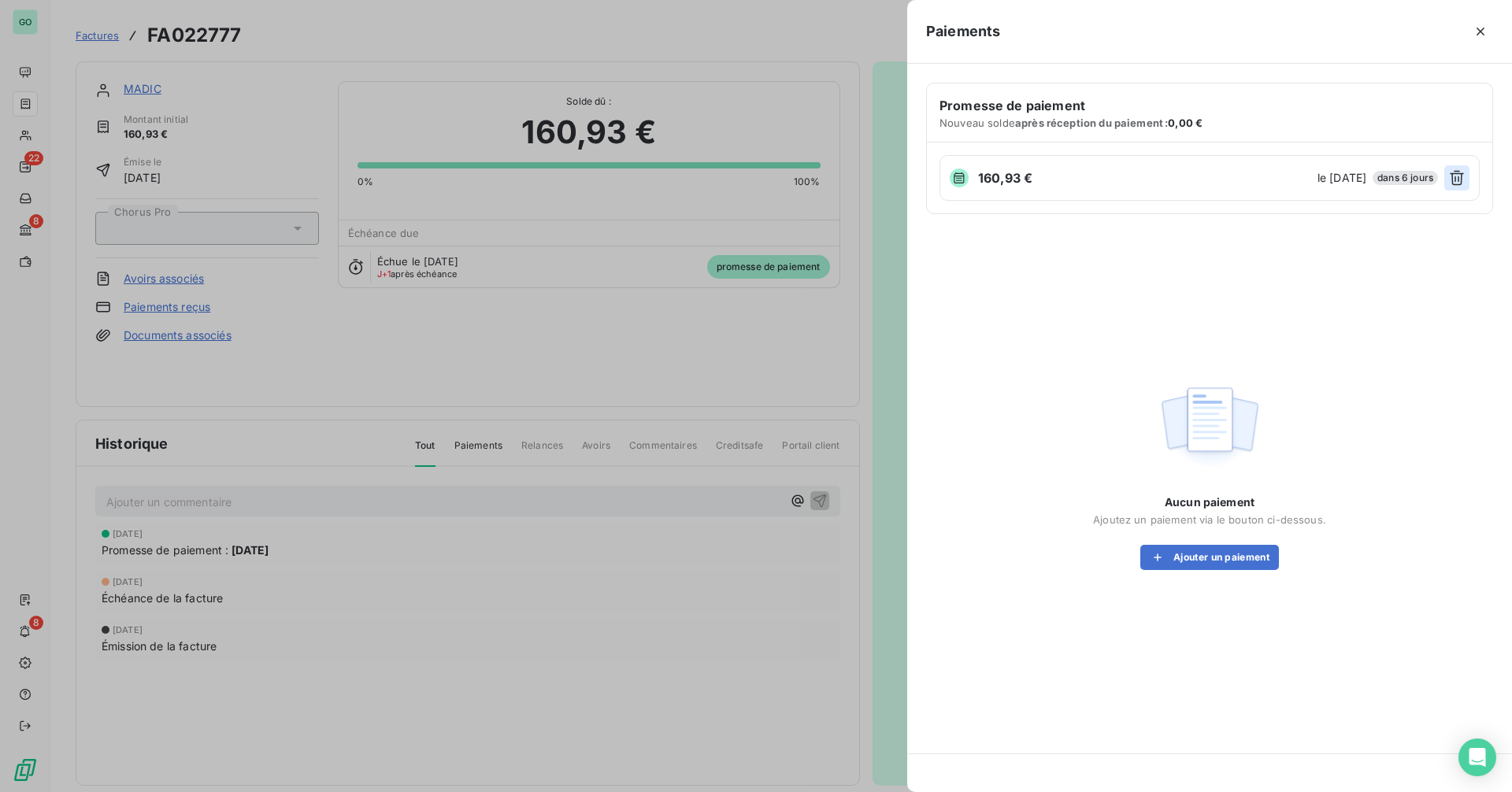
click at [1469, 171] on button "button" at bounding box center [1456, 177] width 26 height 26
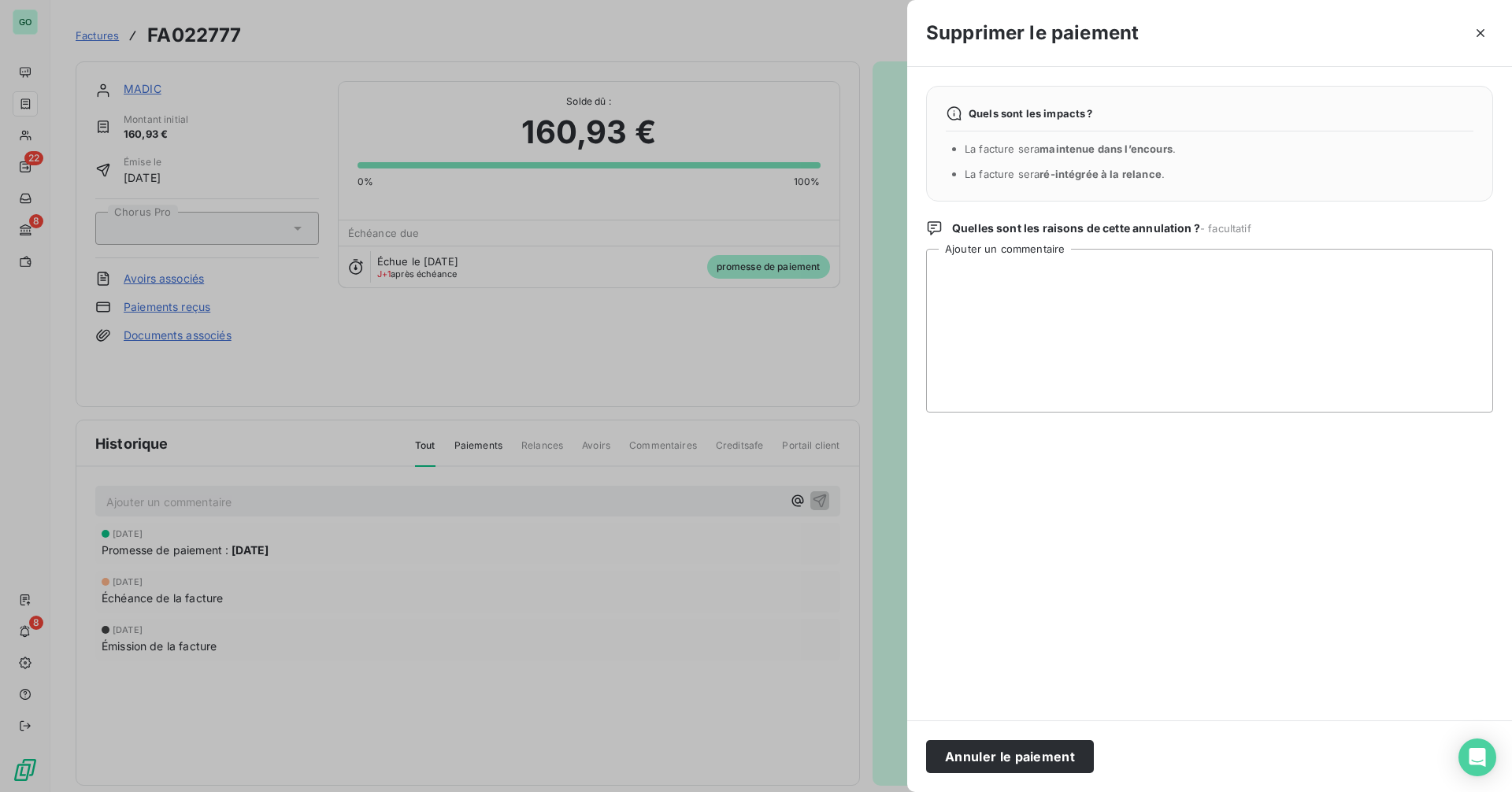
drag, startPoint x: 1044, startPoint y: 765, endPoint x: 898, endPoint y: 714, distance: 154.7
click at [1039, 763] on button "Annuler le paiement" at bounding box center [1010, 756] width 168 height 33
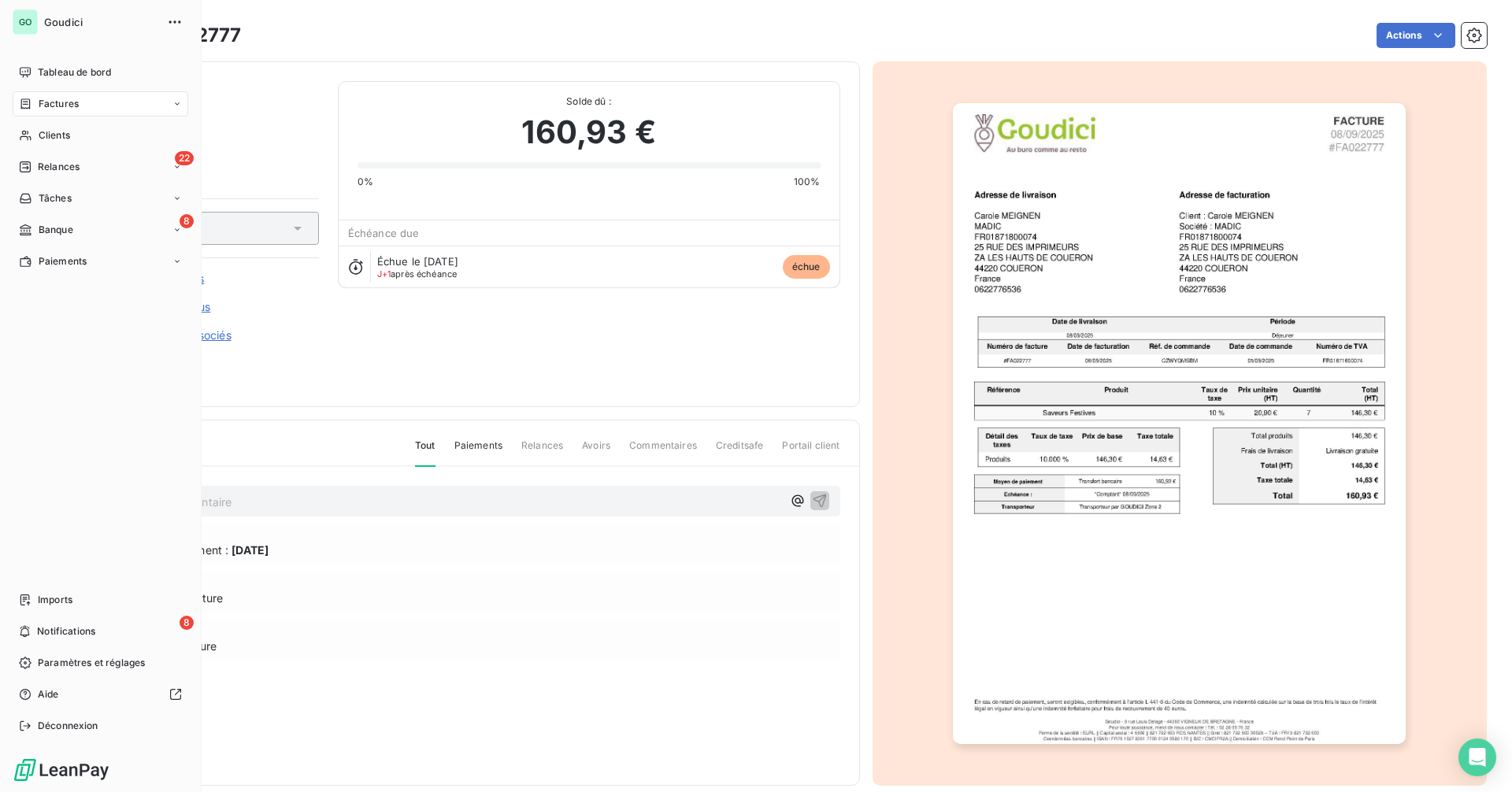
click at [64, 108] on span "Factures" at bounding box center [59, 104] width 41 height 14
click at [80, 160] on div "Avoirs" at bounding box center [110, 167] width 157 height 26
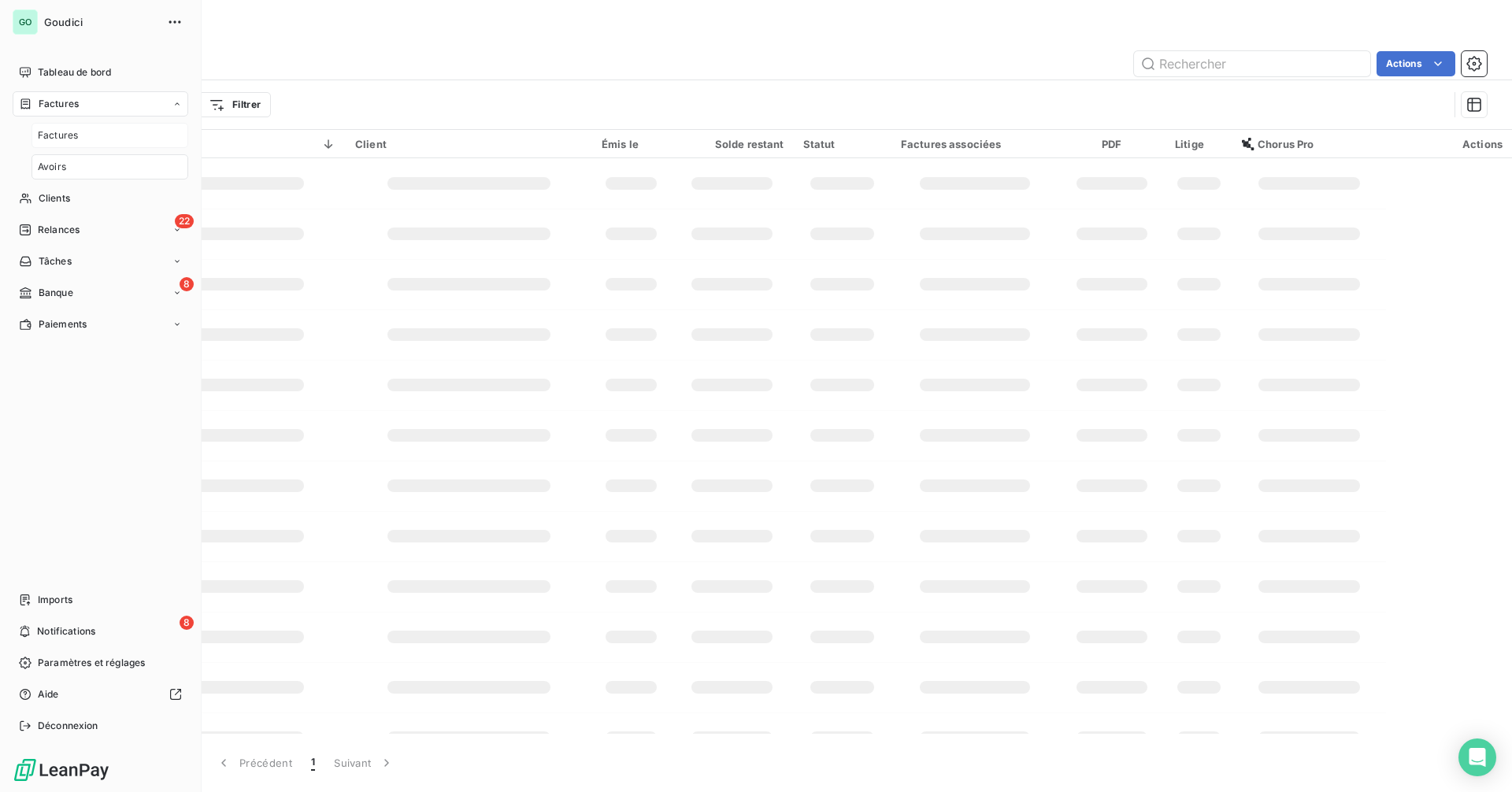
click at [80, 136] on div "Factures" at bounding box center [110, 135] width 157 height 26
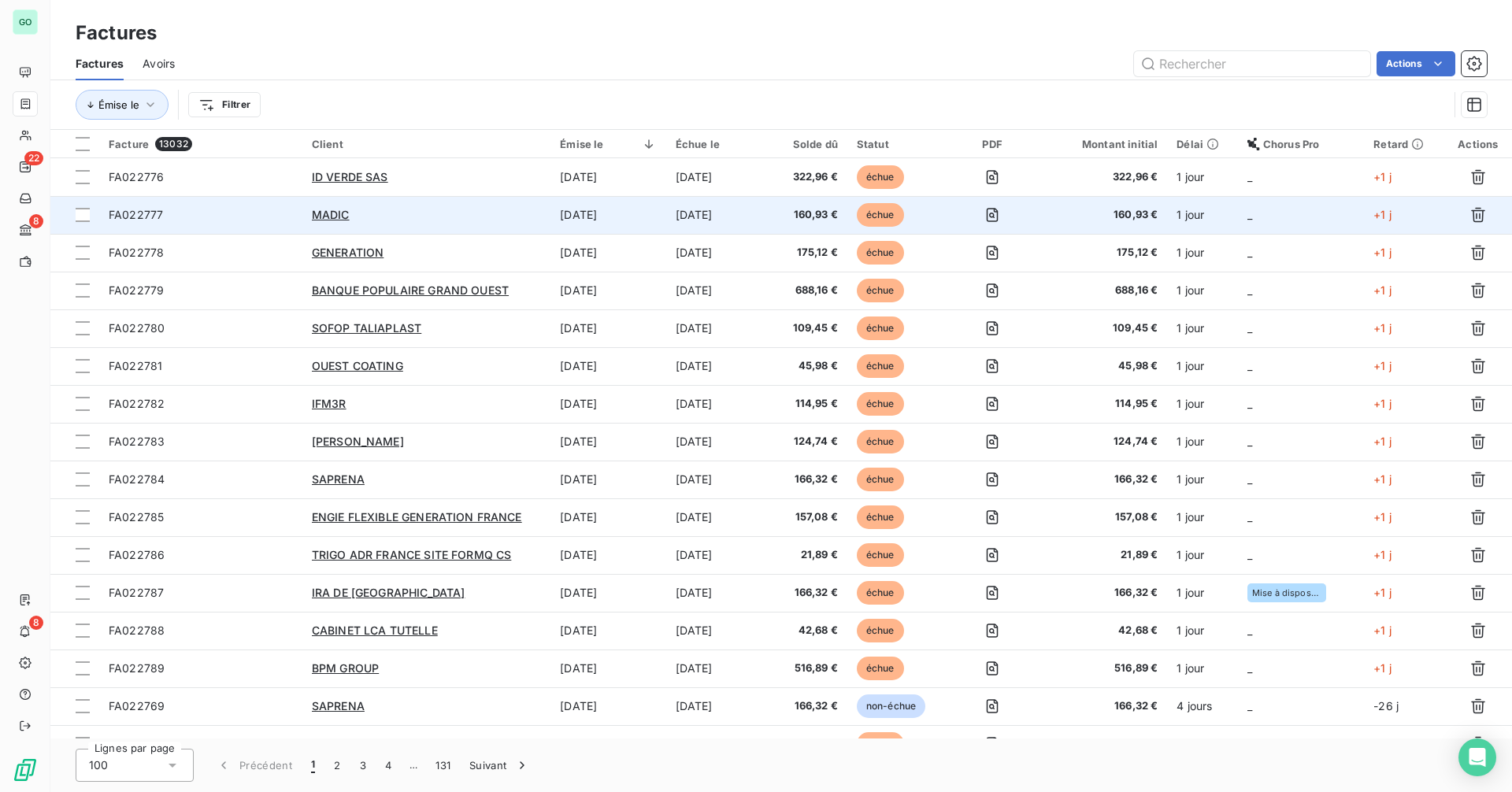
click at [423, 228] on td "MADIC" at bounding box center [426, 214] width 248 height 38
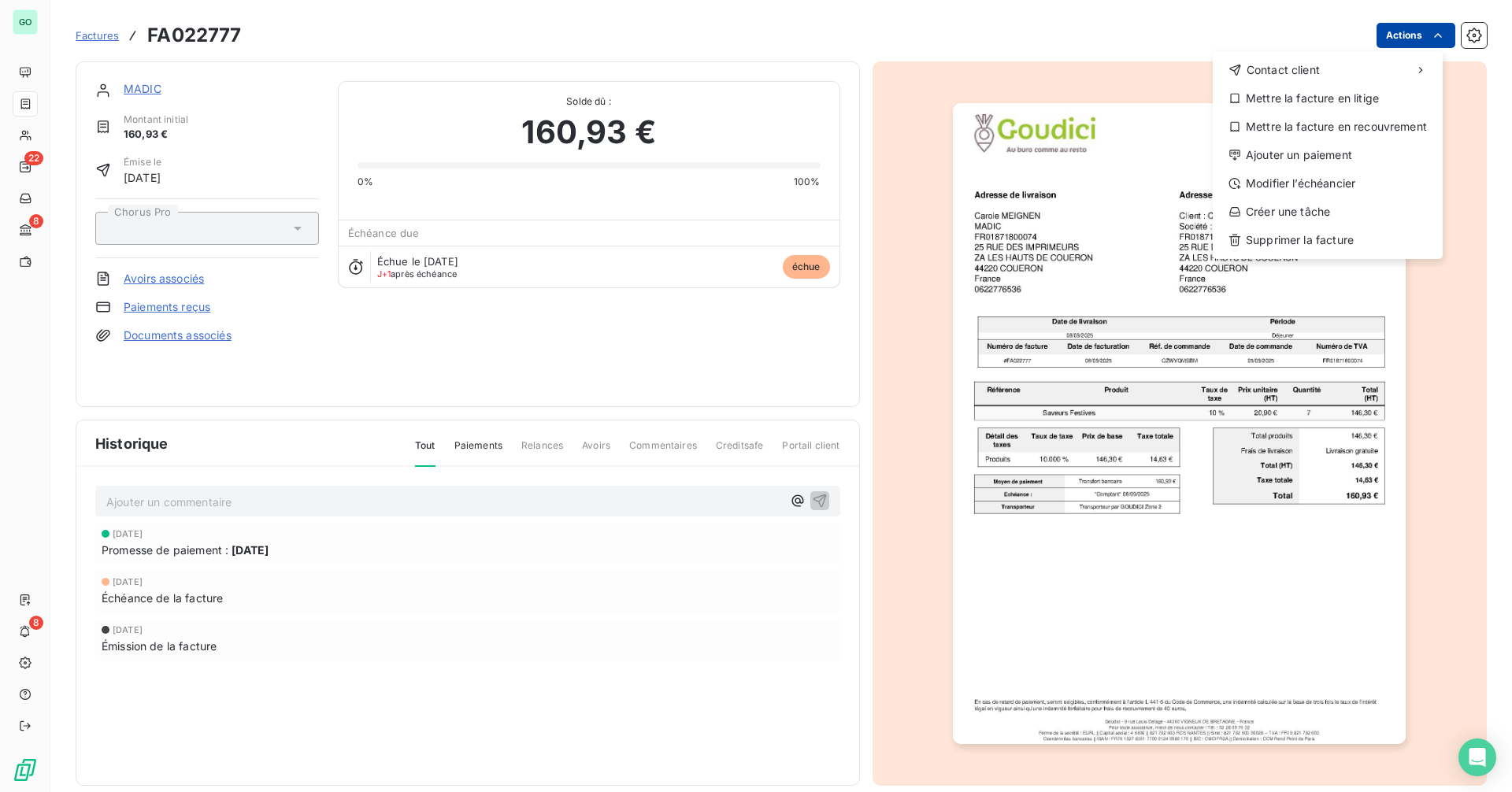
click at [1396, 34] on html "GO 22 8 8 Factures FA022777 Actions Contact client Mettre la facture en litige …" at bounding box center [756, 396] width 1512 height 792
click at [1300, 155] on div "Ajouter un paiement" at bounding box center [1328, 155] width 217 height 26
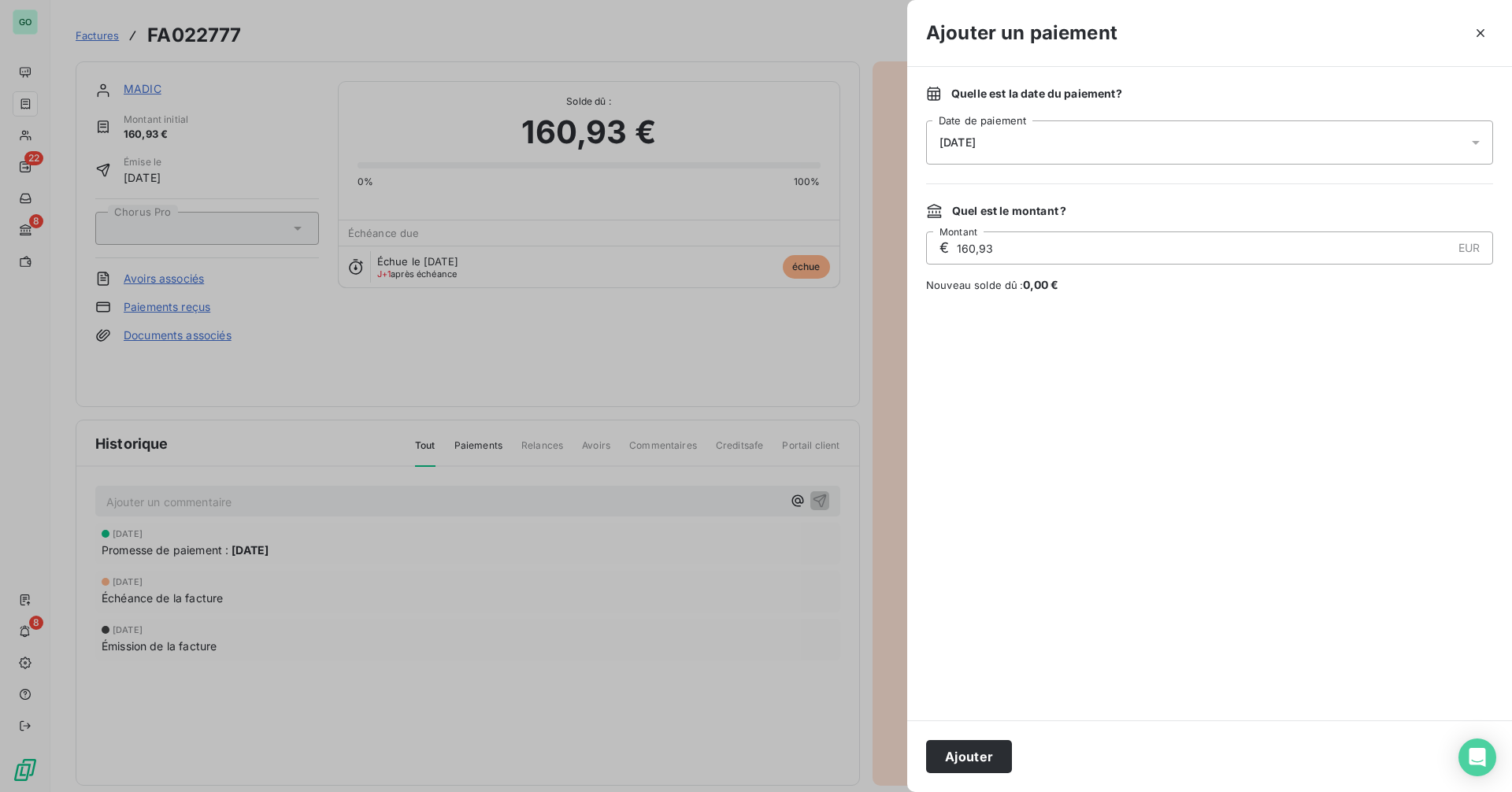
click at [1134, 143] on div "[DATE]" at bounding box center [1209, 143] width 567 height 44
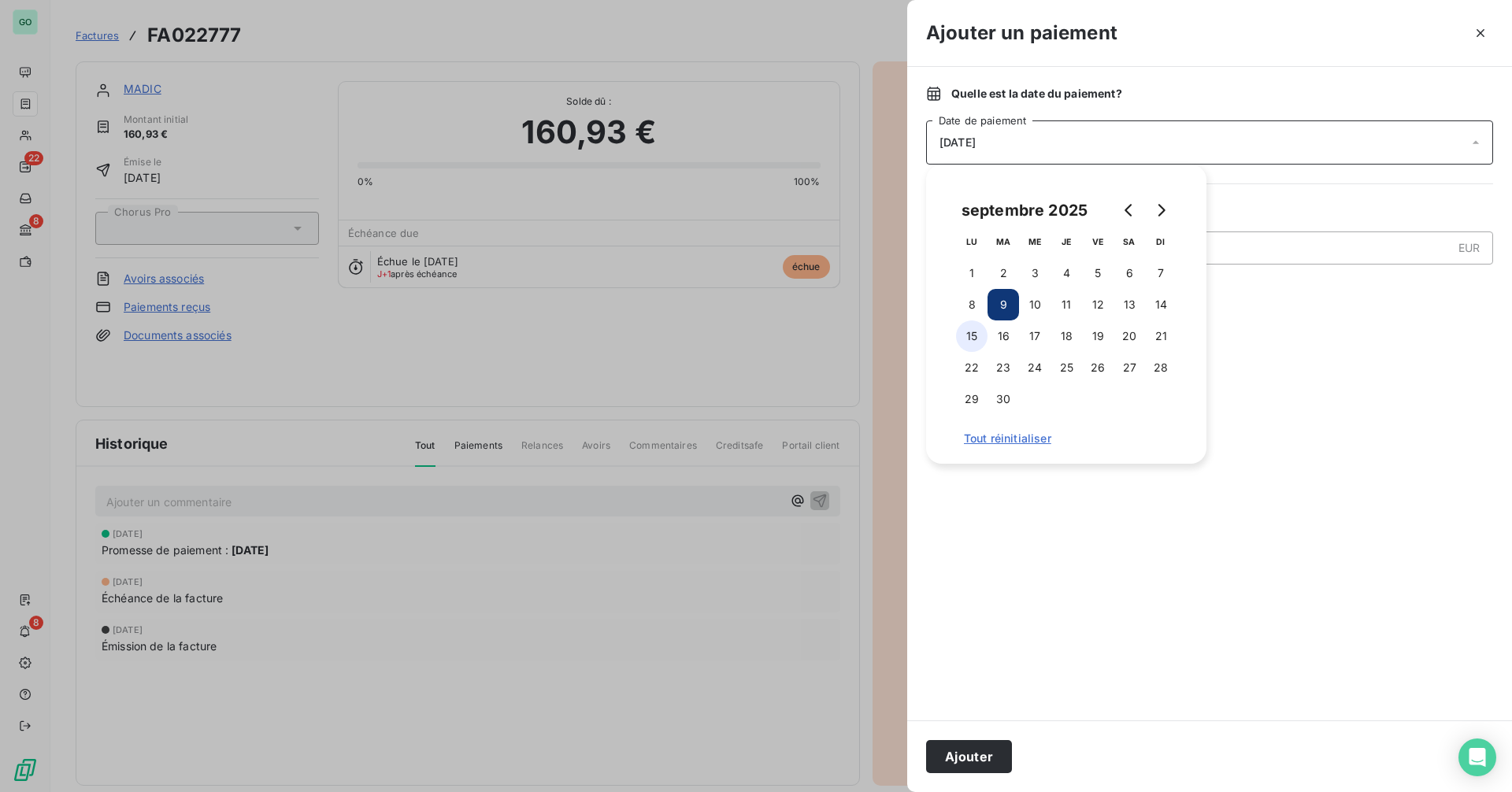
click at [970, 340] on button "15" at bounding box center [972, 336] width 32 height 32
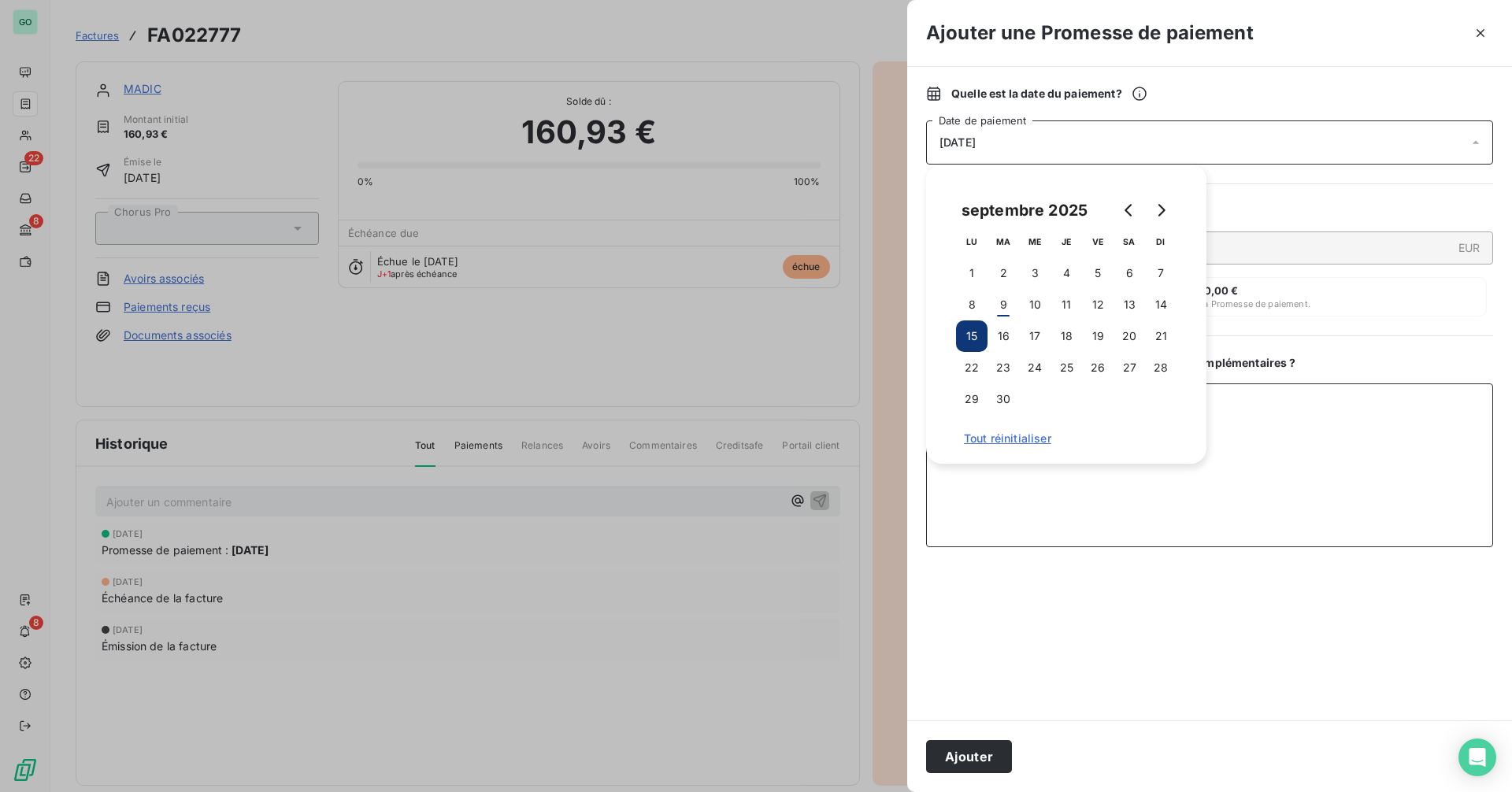
click at [1268, 485] on textarea "Ajouter un commentaire ( facultatif )" at bounding box center [1209, 466] width 567 height 164
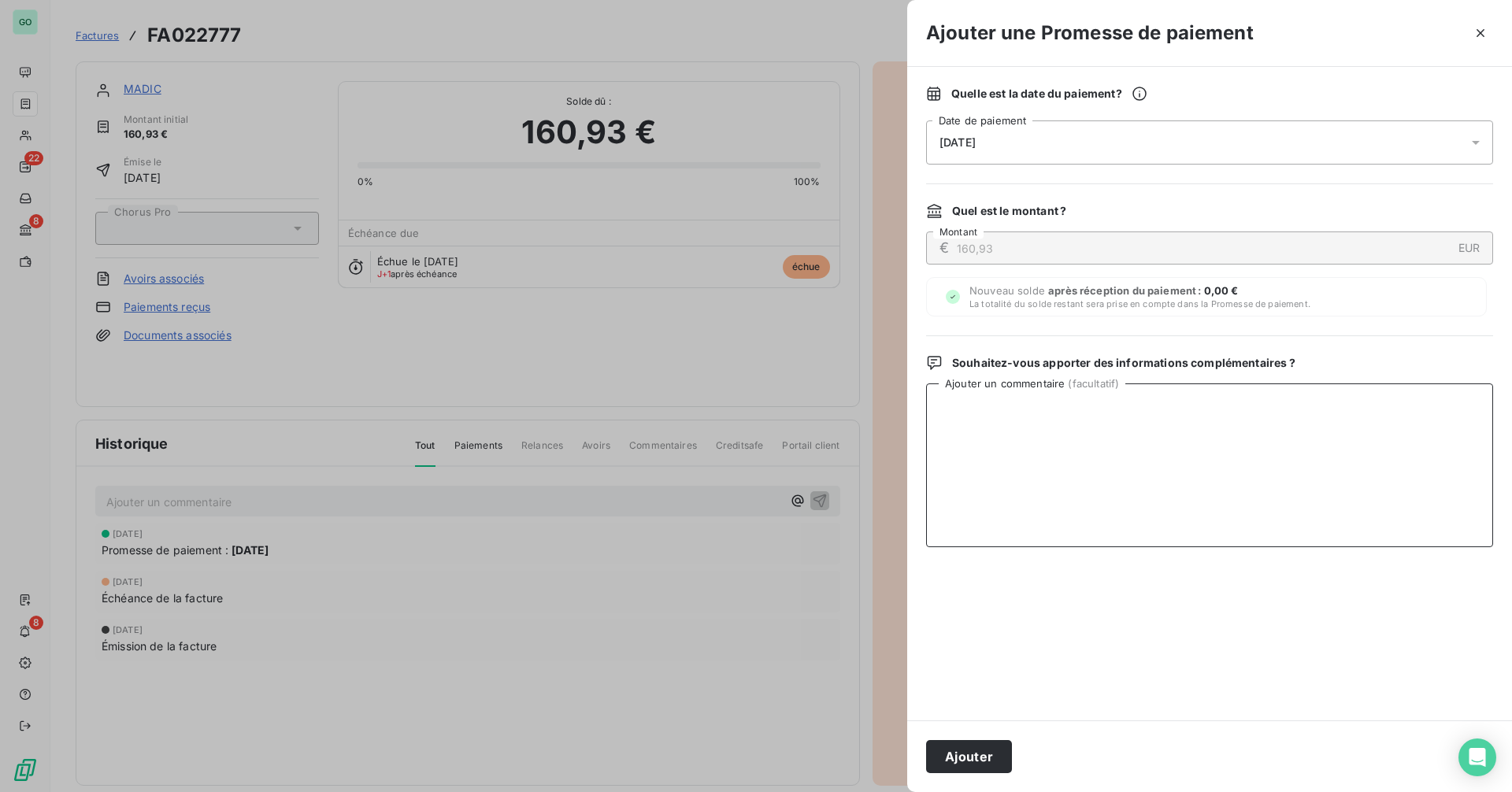
click at [1000, 461] on textarea "Ajouter un commentaire ( facultatif )" at bounding box center [1209, 466] width 567 height 164
click at [1484, 34] on icon "button" at bounding box center [1480, 34] width 16 height 16
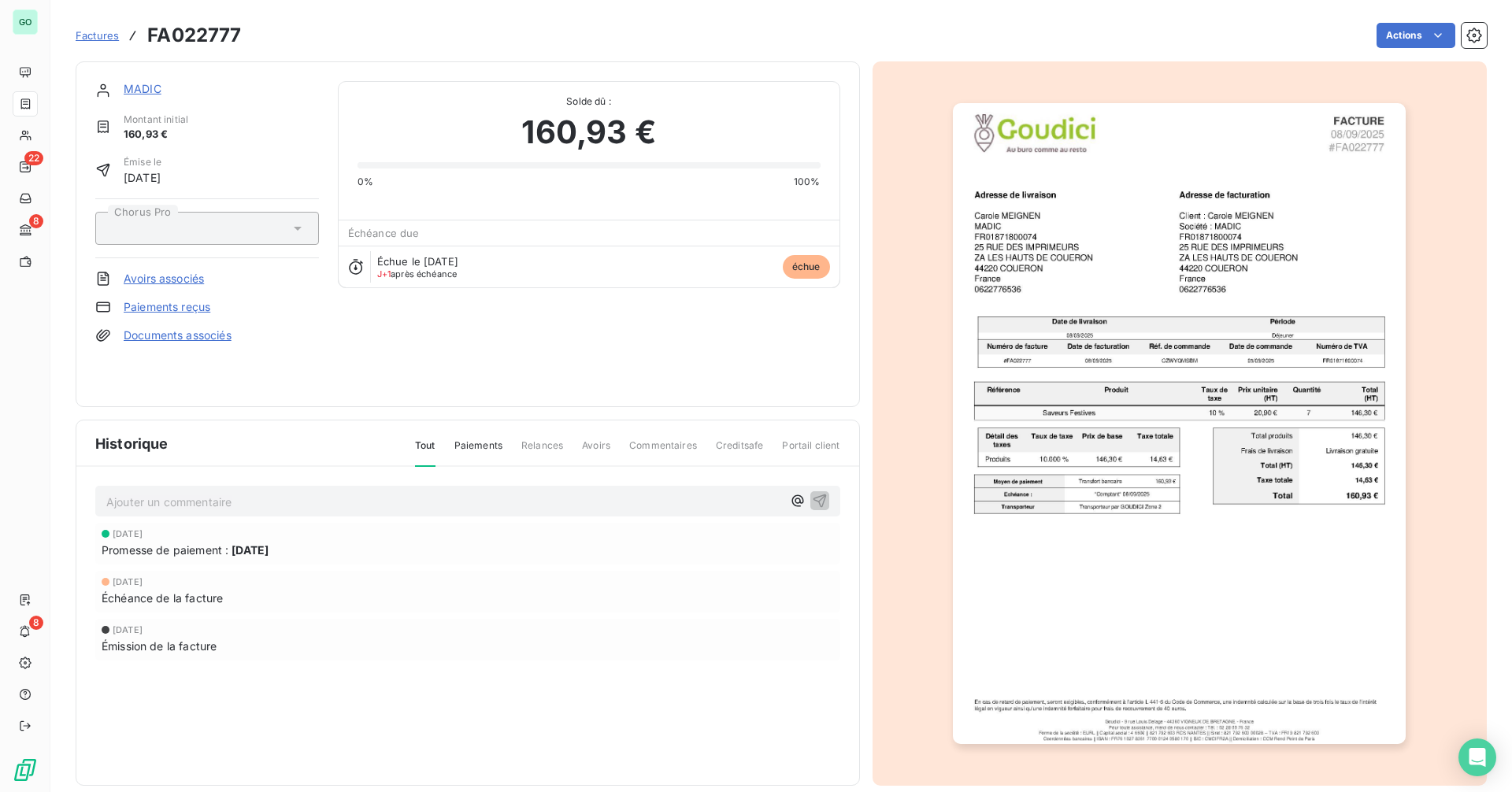
click at [143, 532] on span "[DATE]" at bounding box center [128, 534] width 30 height 10
click at [184, 499] on p "Ajouter un commentaire ﻿" at bounding box center [444, 502] width 676 height 19
click at [144, 87] on link "MADIC" at bounding box center [142, 88] width 38 height 13
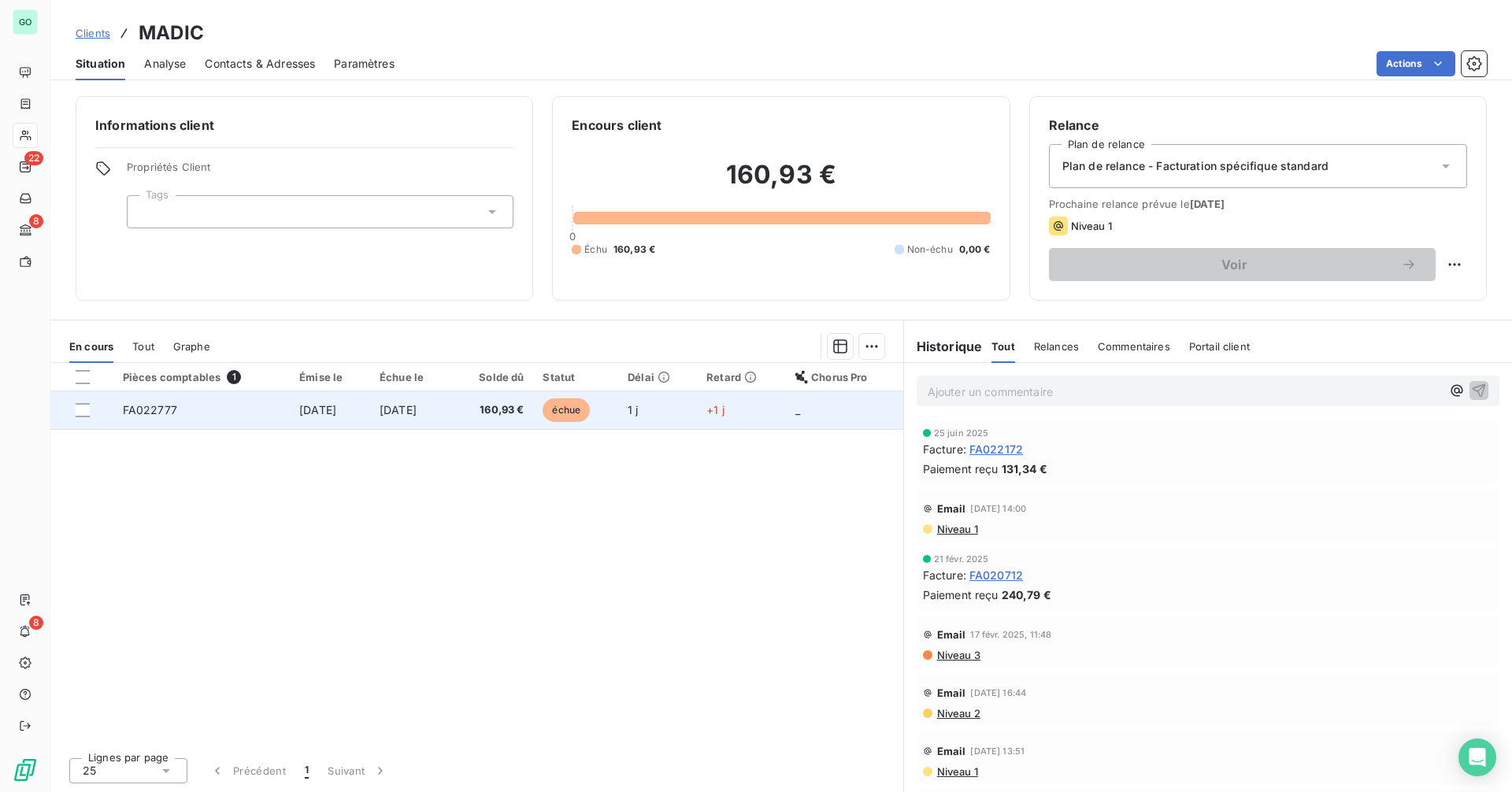
click at [489, 409] on td "160,93 €" at bounding box center [491, 410] width 82 height 38
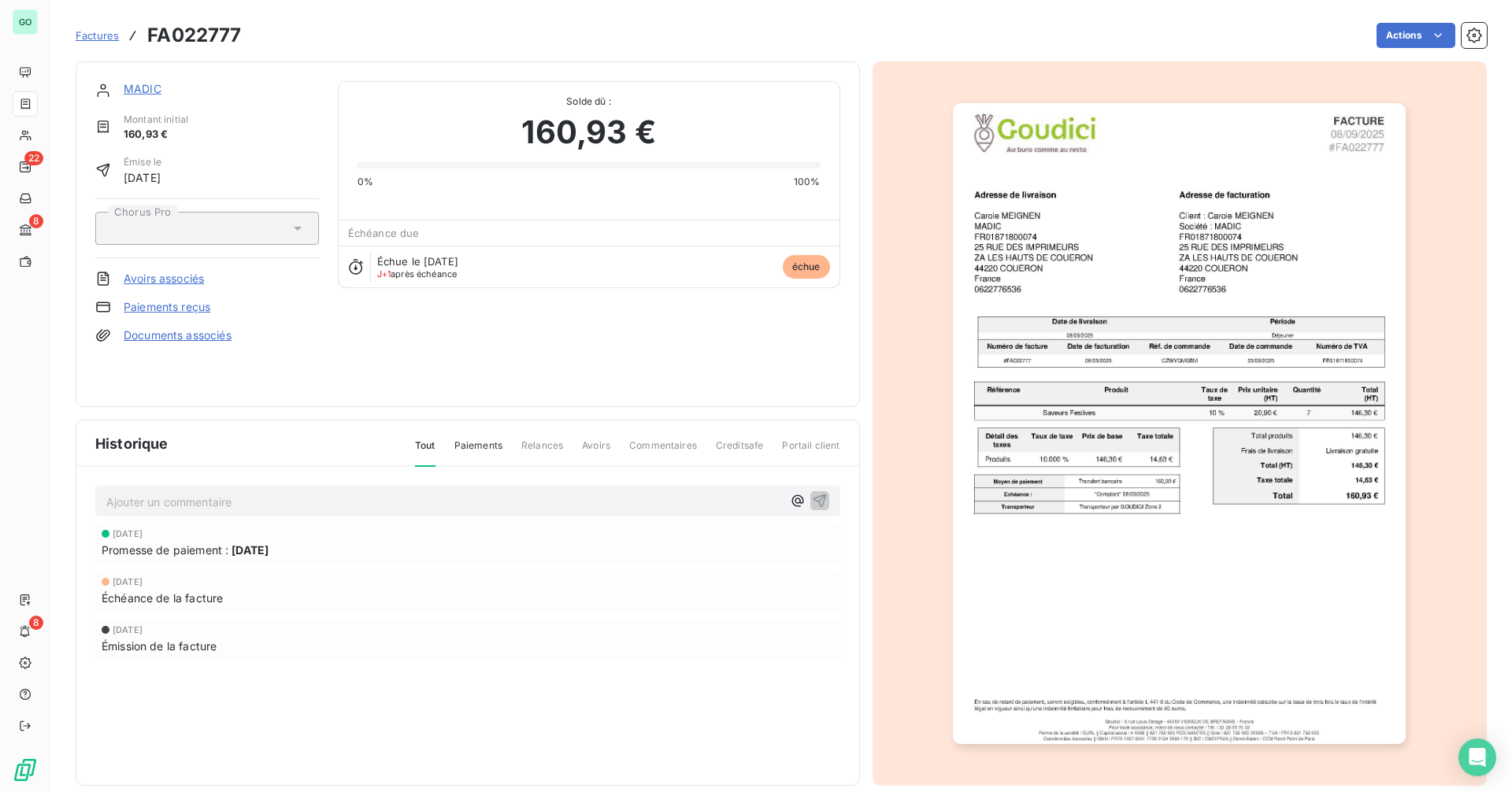
click at [162, 507] on p "Ajouter un commentaire ﻿" at bounding box center [444, 502] width 676 height 19
drag, startPoint x: 116, startPoint y: 505, endPoint x: 468, endPoint y: 505, distance: 352.0
click at [468, 505] on p "Pas de promesse de paiement reçu (test avec [PERSON_NAME])" at bounding box center [444, 501] width 676 height 19
click at [296, 502] on span "Pas de promesse de paiement reçu (test avec [PERSON_NAME])" at bounding box center [277, 500] width 342 height 13
click at [438, 498] on p "Pas de promesse de paiement reçue (test avec [PERSON_NAME])" at bounding box center [444, 501] width 676 height 19
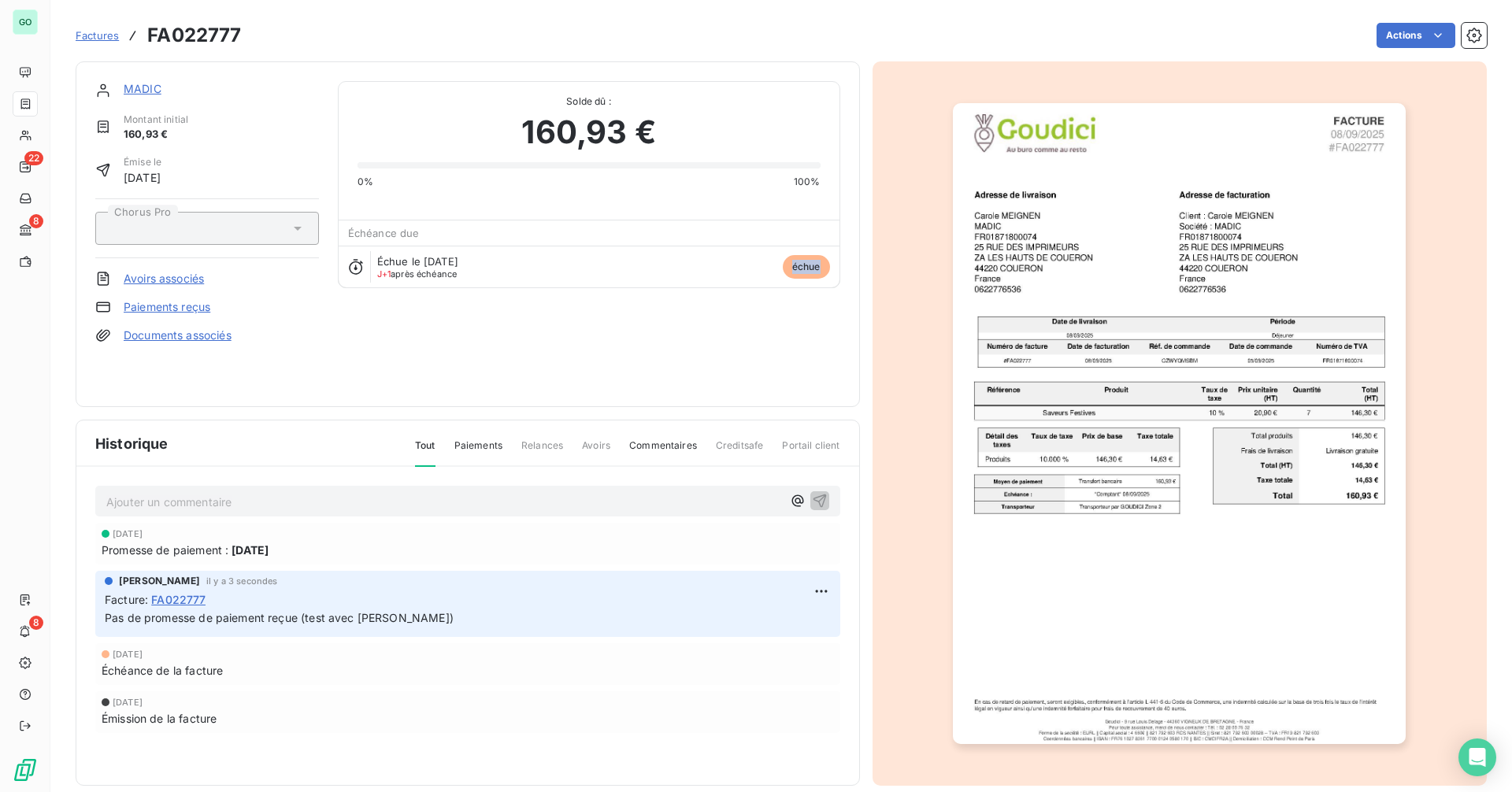
drag, startPoint x: 785, startPoint y: 267, endPoint x: 832, endPoint y: 269, distance: 47.0
click at [832, 269] on div "Échue le [DATE] J+1 après échéance échue" at bounding box center [589, 265] width 501 height 41
click at [152, 88] on link "MADIC" at bounding box center [142, 88] width 38 height 13
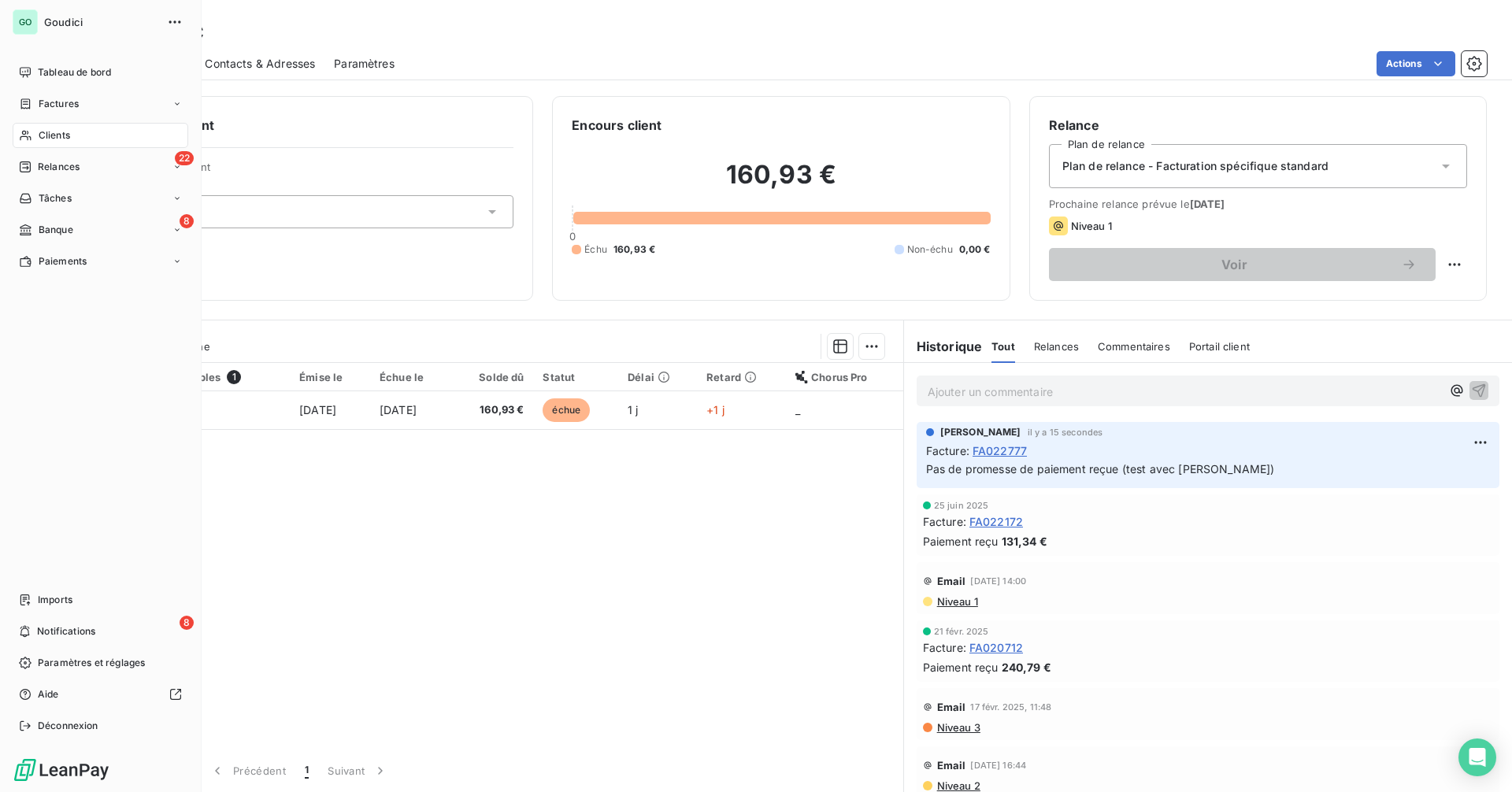
drag, startPoint x: 64, startPoint y: 104, endPoint x: 220, endPoint y: 101, distance: 156.0
click at [64, 104] on span "Factures" at bounding box center [59, 104] width 41 height 14
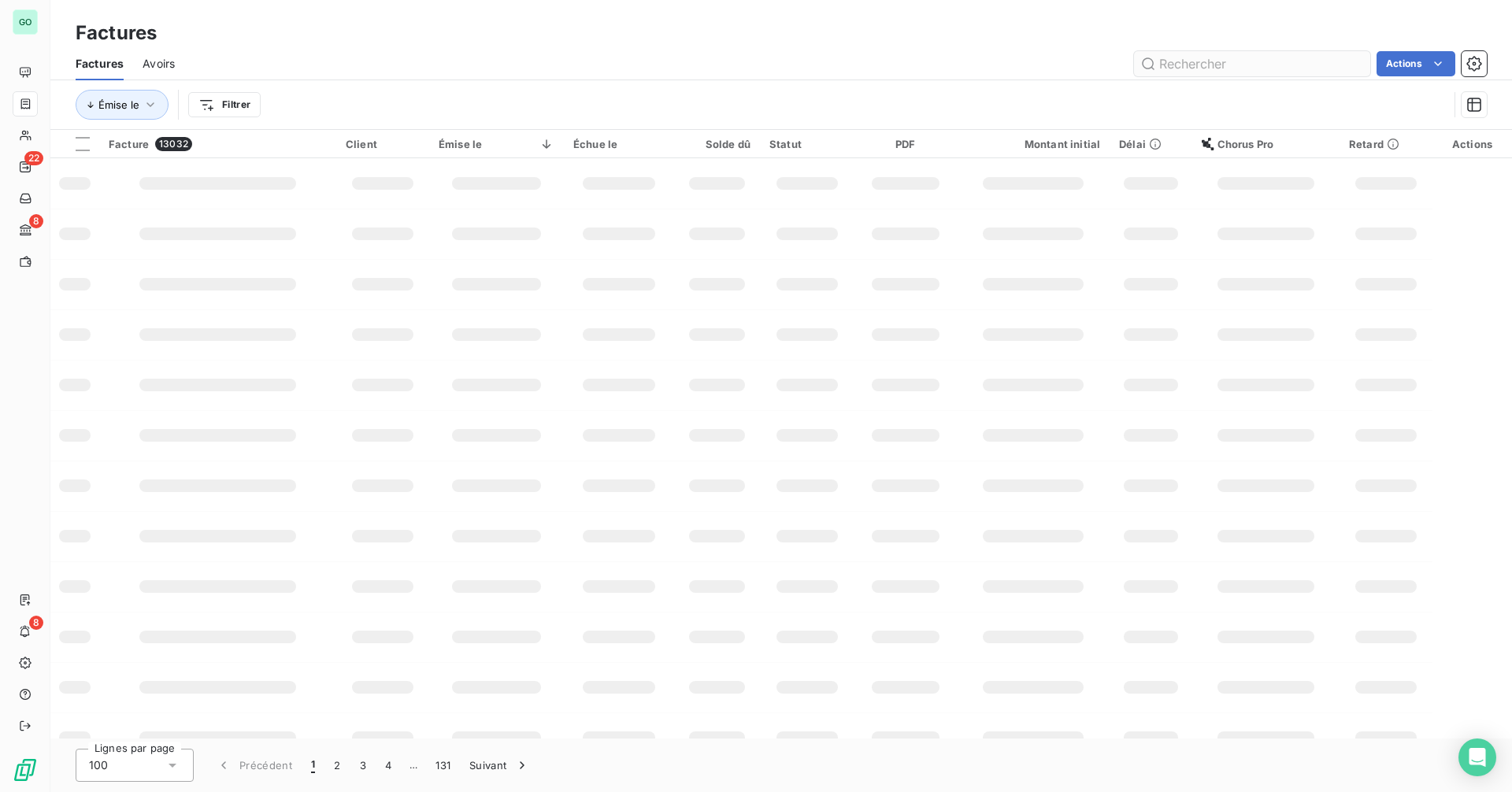
click at [1190, 64] on input "text" at bounding box center [1252, 64] width 236 height 26
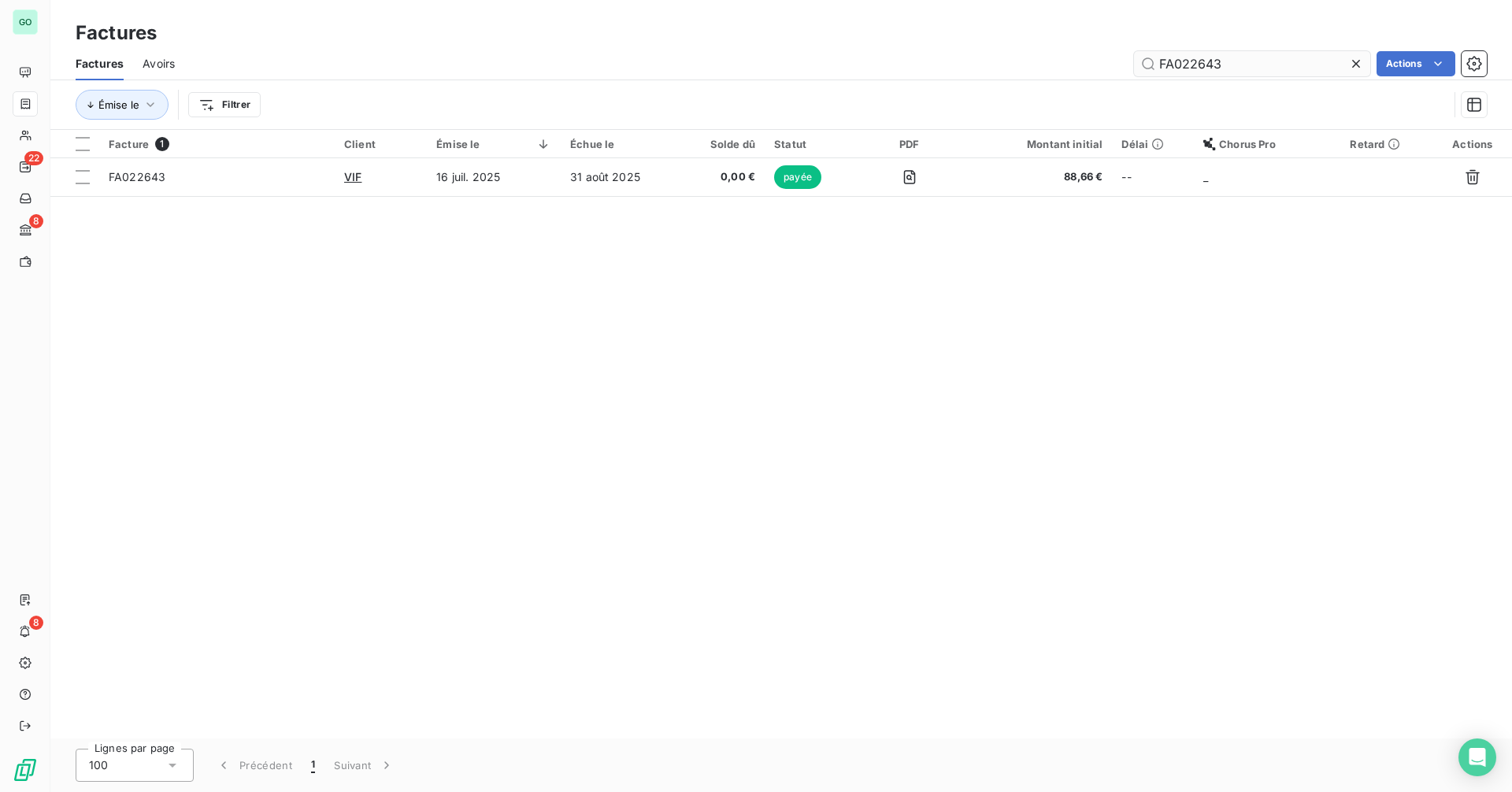
drag, startPoint x: 1194, startPoint y: 59, endPoint x: 1271, endPoint y: 59, distance: 77.0
click at [1271, 59] on input "FA022643" at bounding box center [1252, 64] width 236 height 26
drag, startPoint x: 1203, startPoint y: 64, endPoint x: 1217, endPoint y: 65, distance: 14.0
click at [1217, 65] on input "FA022695" at bounding box center [1252, 64] width 236 height 26
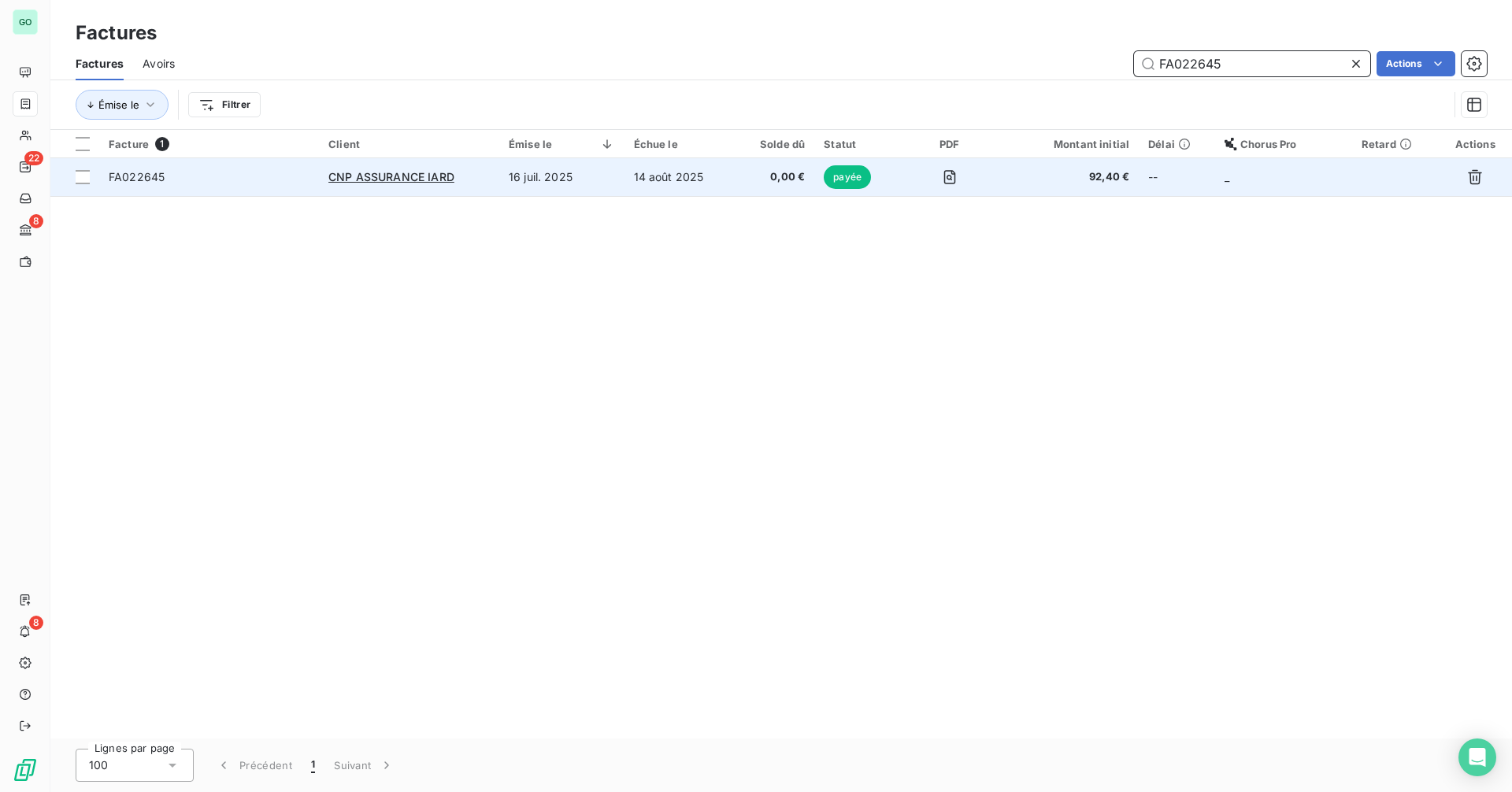
type input "FA022645"
click at [582, 183] on td "16 juil. 2025" at bounding box center [562, 176] width 125 height 38
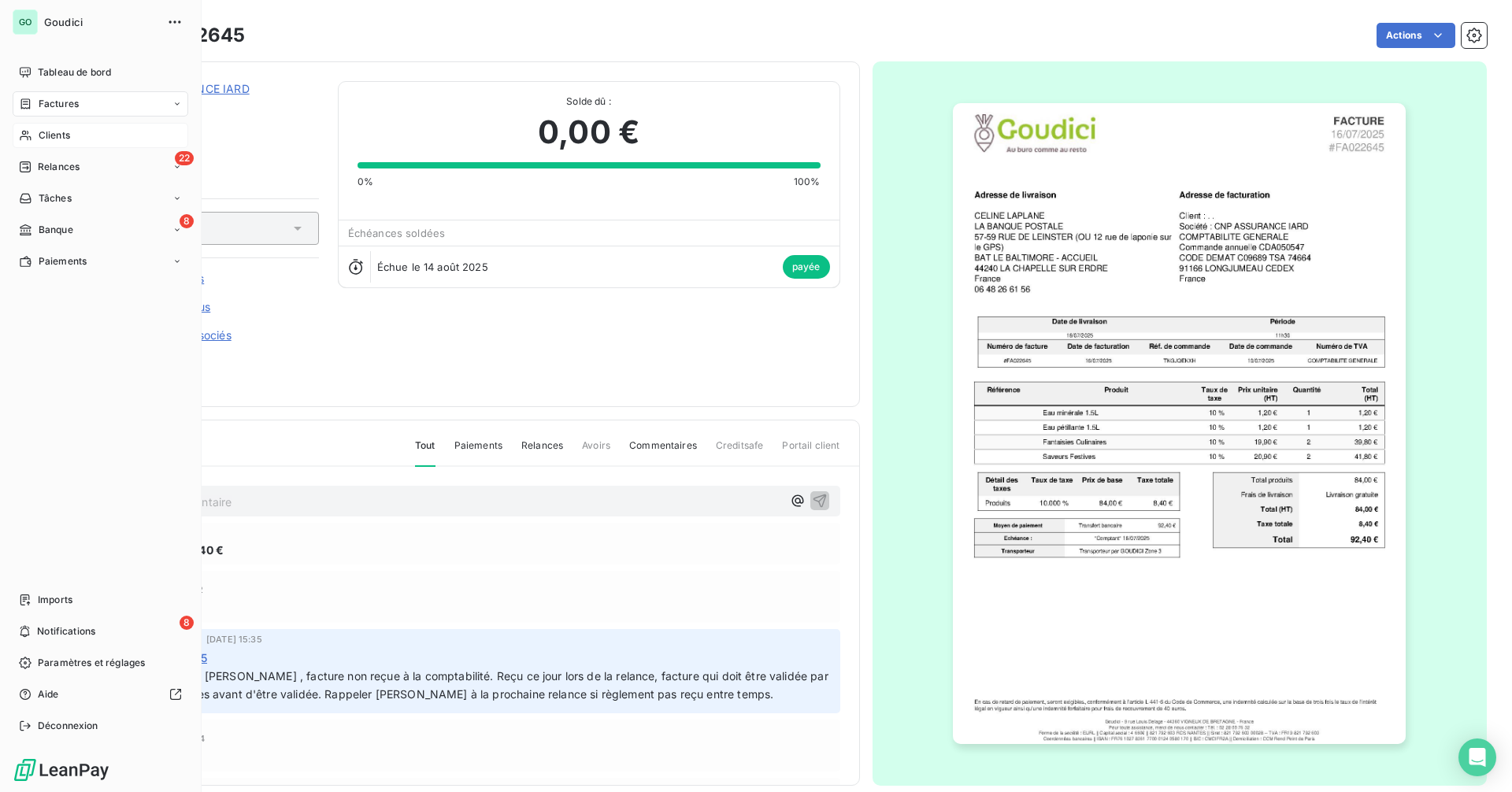
click at [65, 145] on div "Clients" at bounding box center [100, 135] width 176 height 26
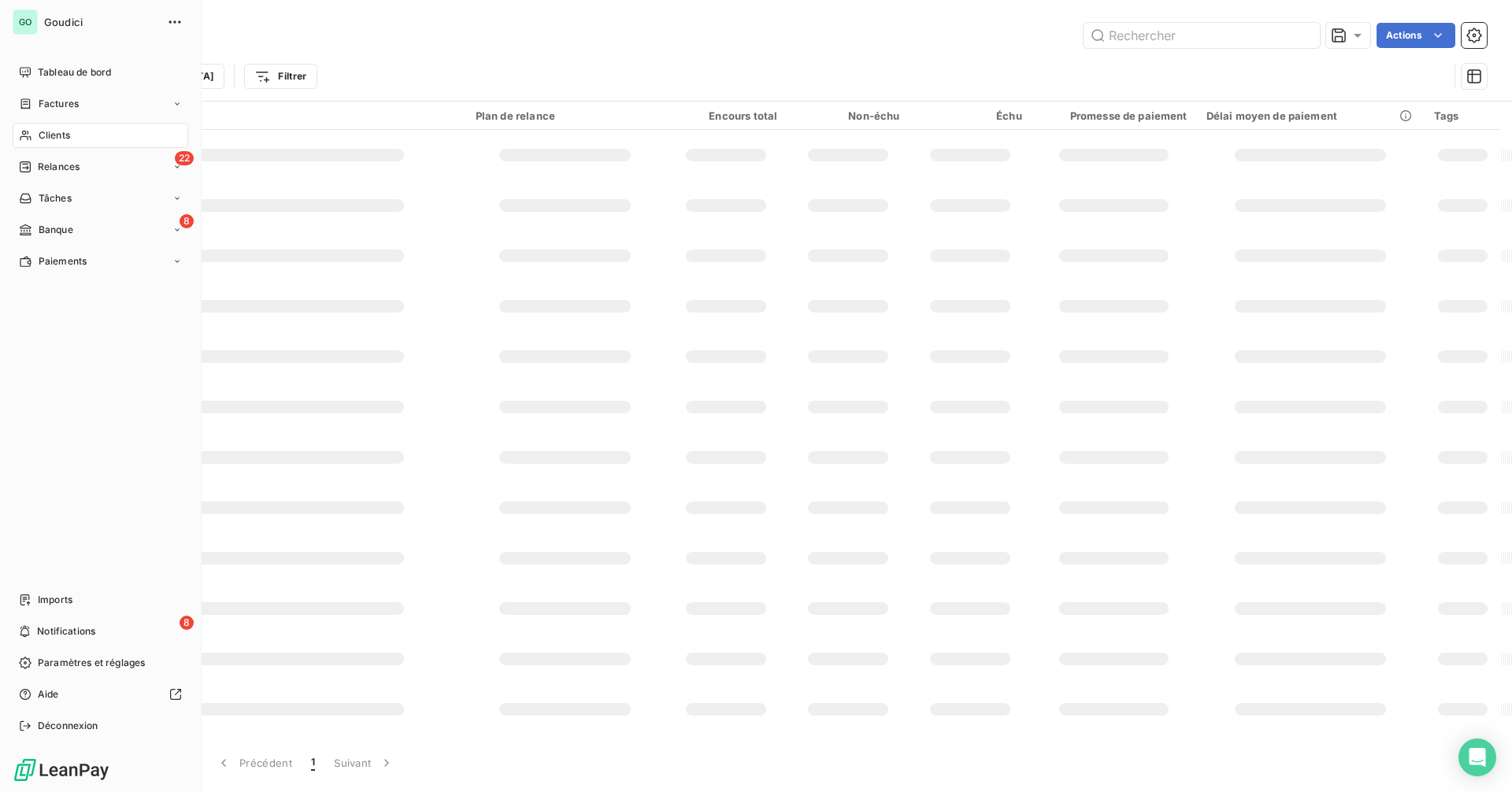
drag, startPoint x: 100, startPoint y: 133, endPoint x: 890, endPoint y: 70, distance: 792.5
click at [100, 134] on div "Clients" at bounding box center [100, 135] width 176 height 26
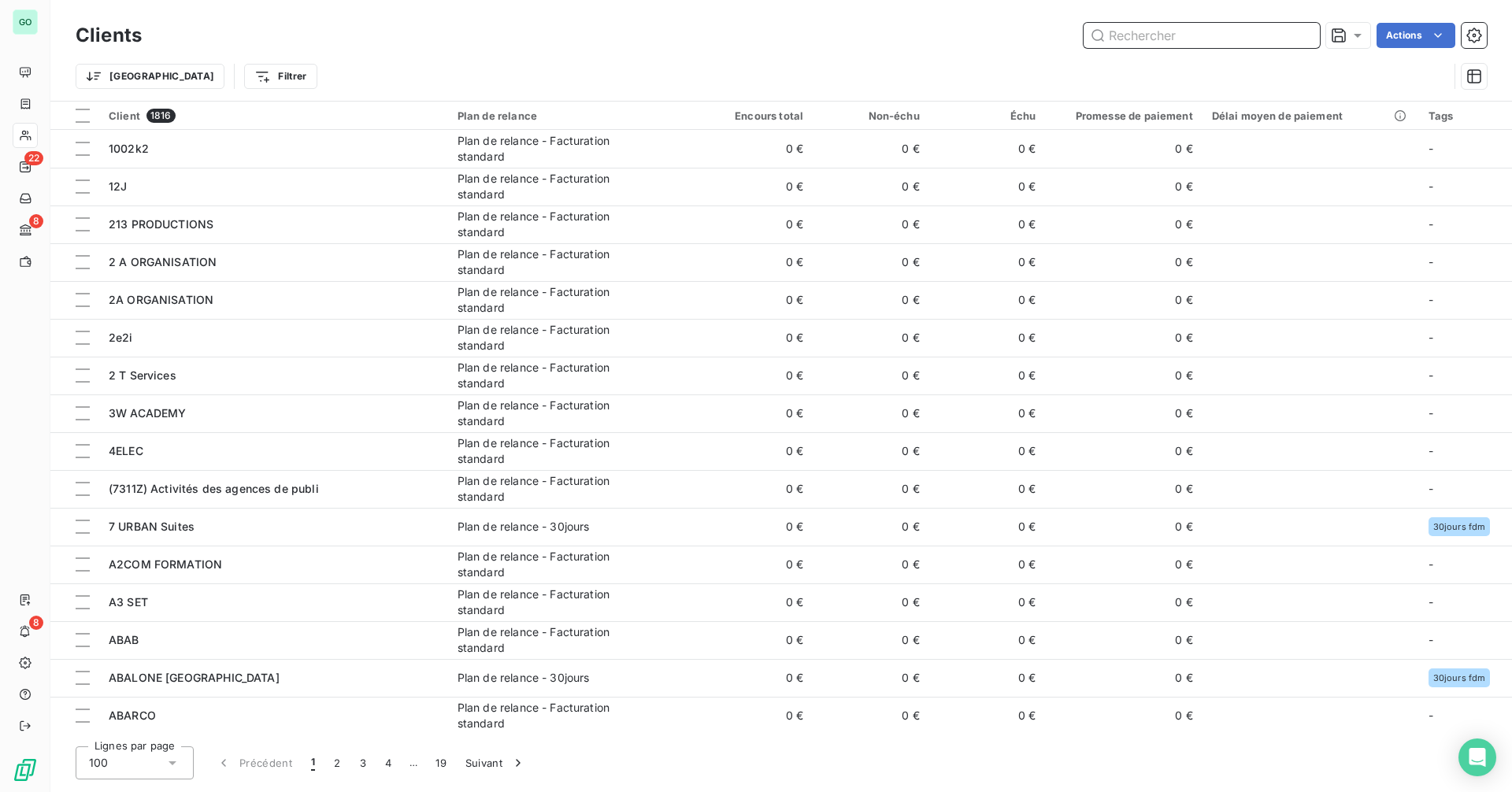
click at [1178, 41] on input "text" at bounding box center [1201, 35] width 236 height 26
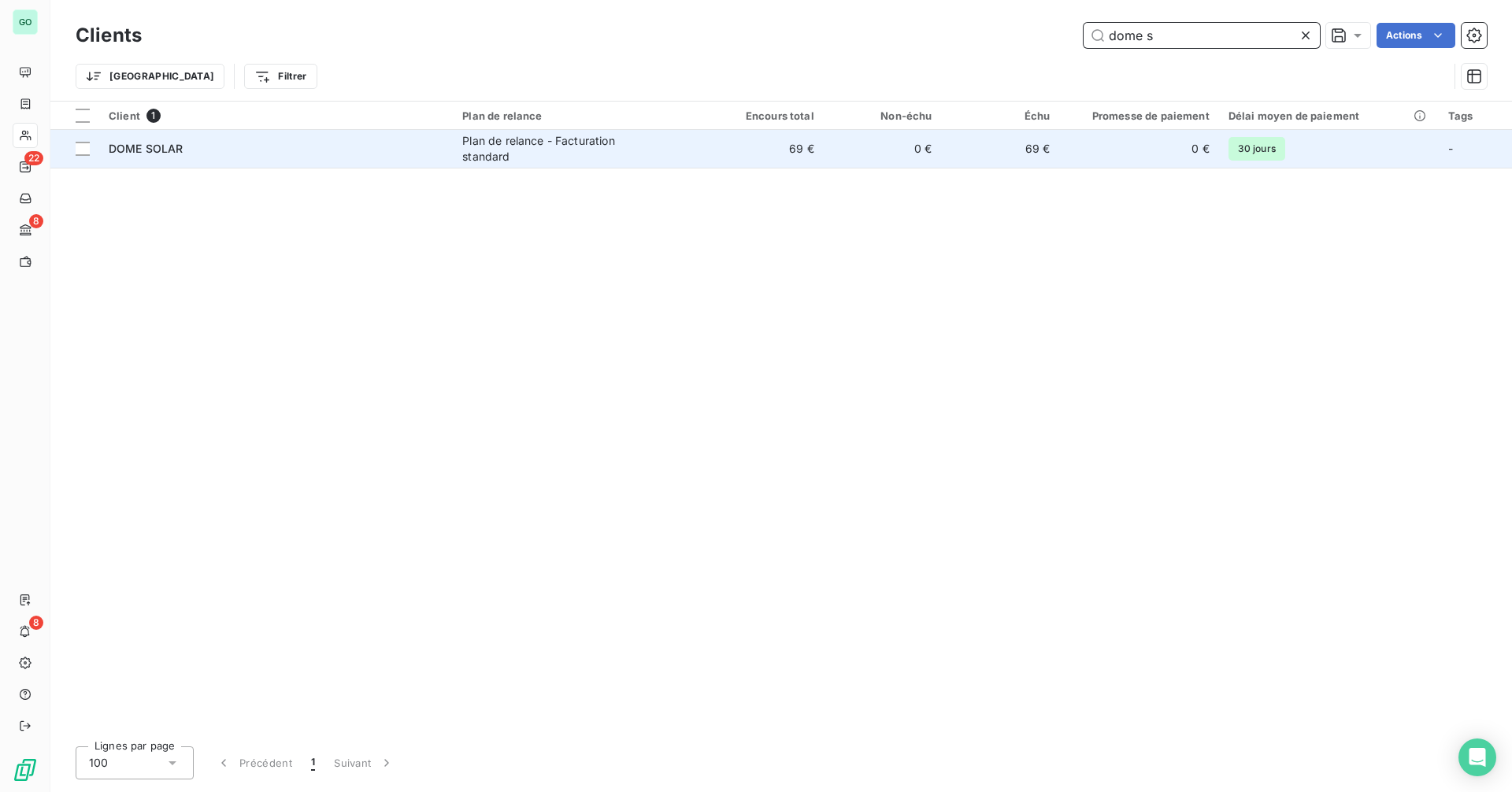
type input "dome s"
click at [228, 152] on div "DOME SOLAR" at bounding box center [275, 149] width 334 height 16
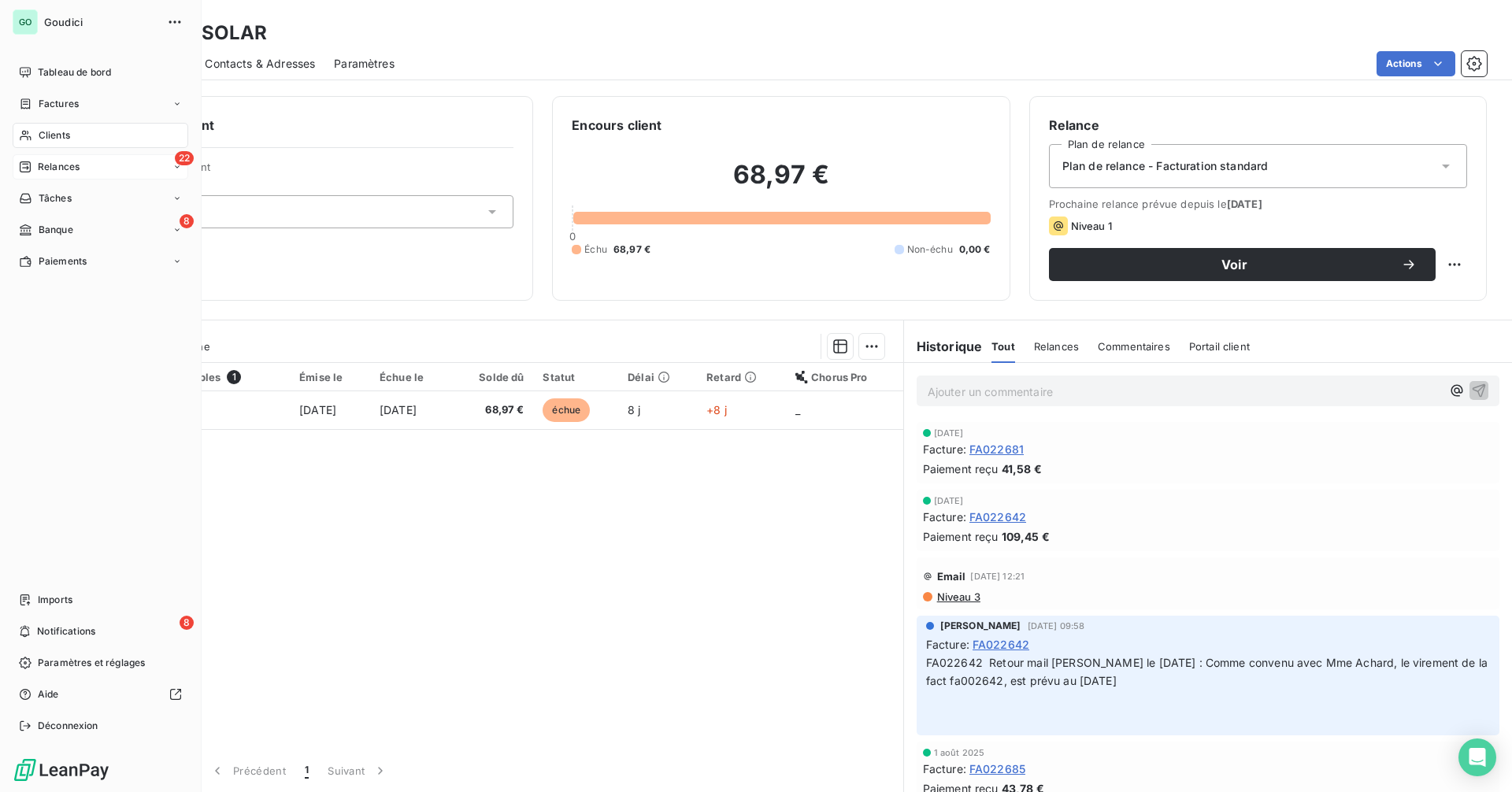
click at [93, 168] on div "22 Relances" at bounding box center [100, 167] width 176 height 26
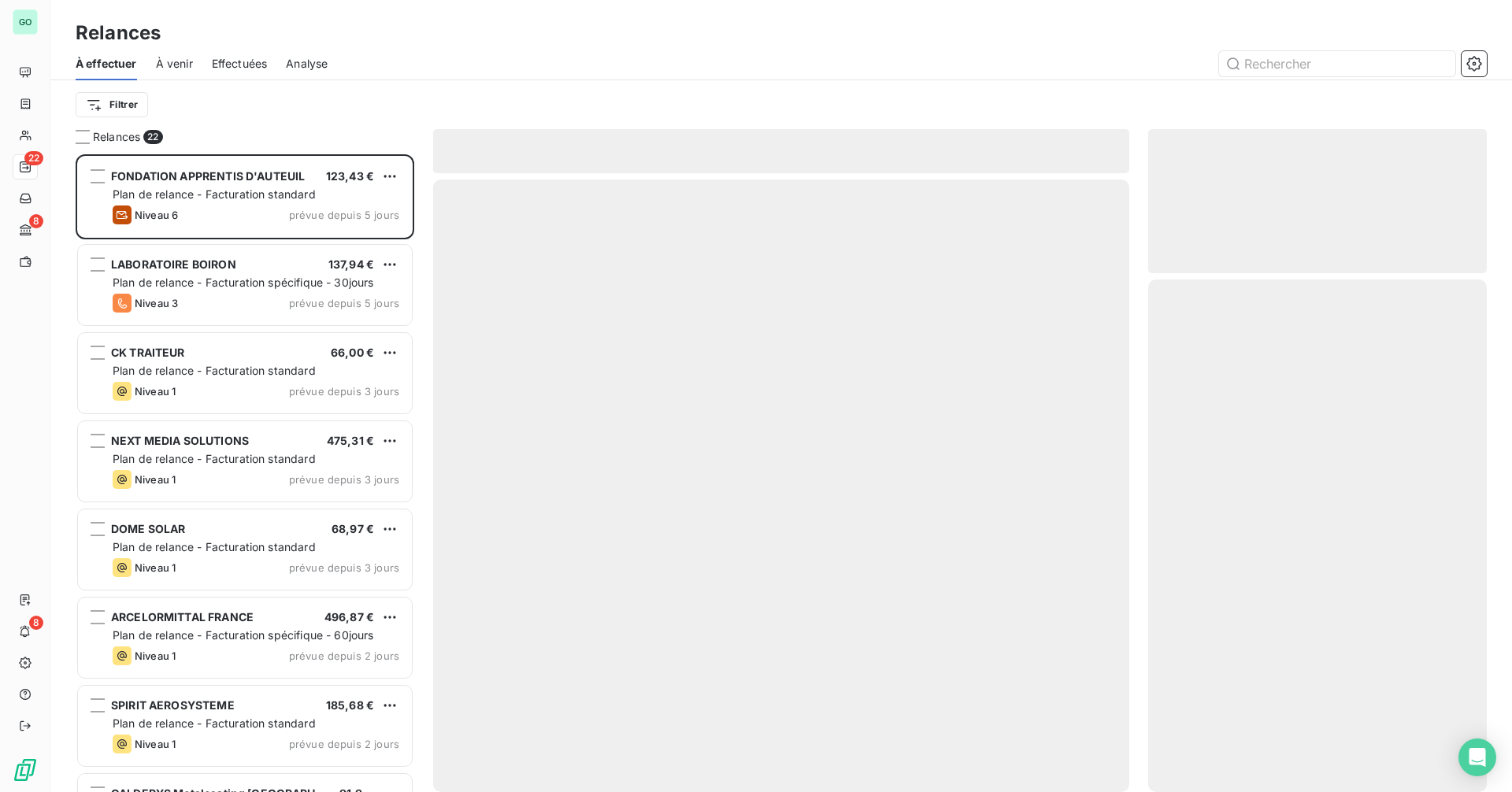
scroll to position [626, 326]
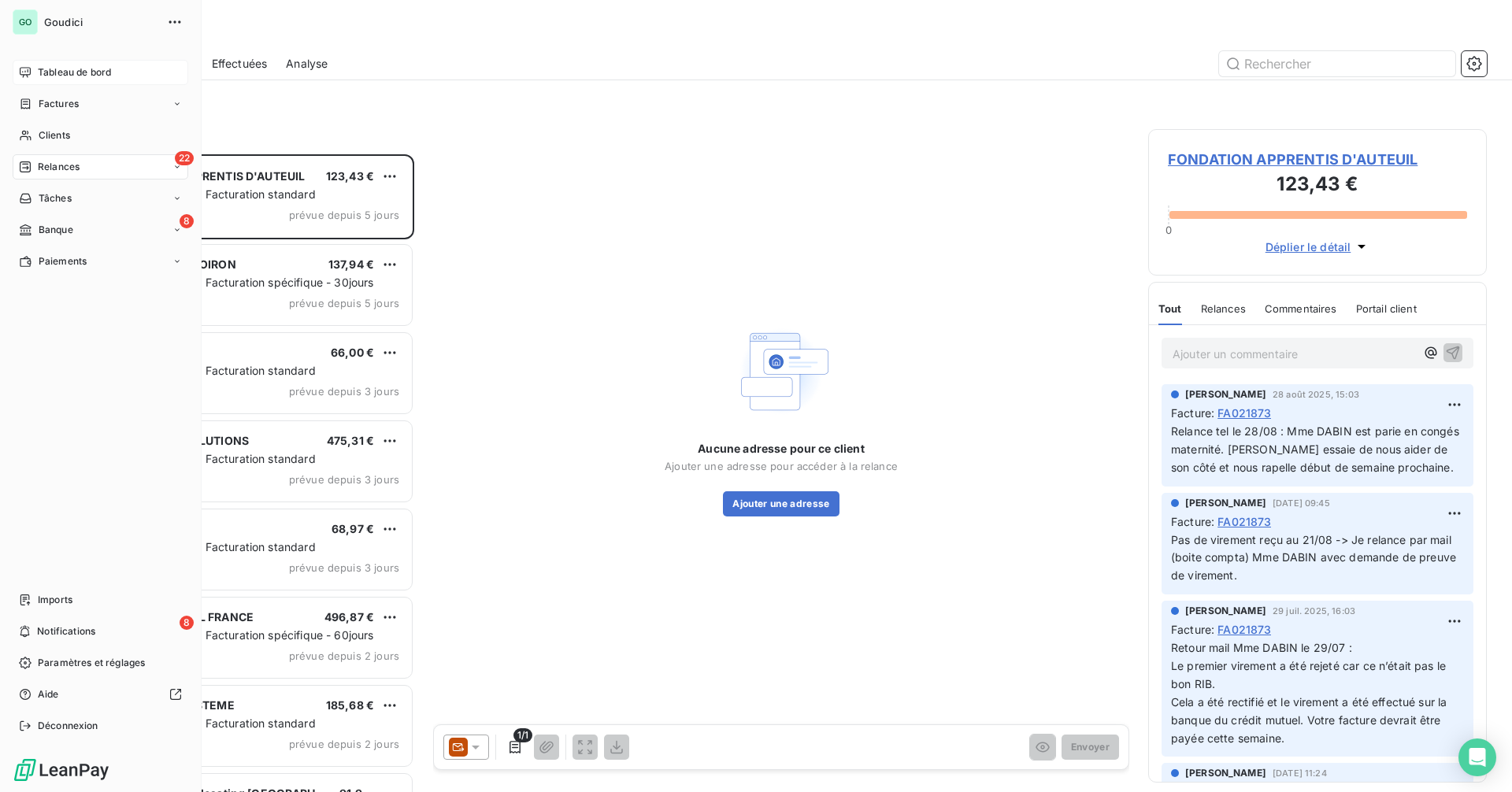
click at [27, 71] on icon at bounding box center [25, 72] width 12 height 12
